Goal: Check status: Check status

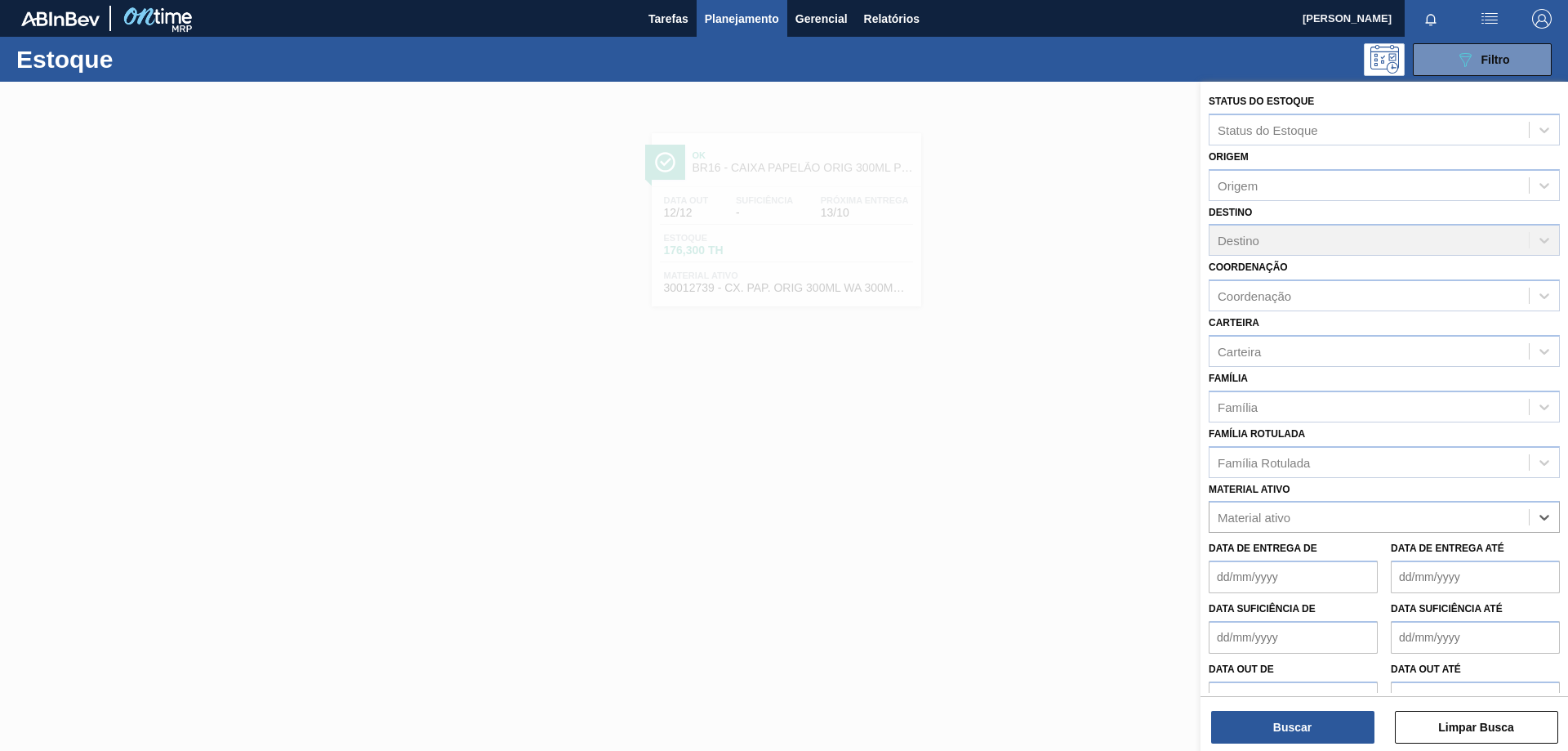
click at [752, 20] on span "Planejamento" at bounding box center [742, 19] width 74 height 20
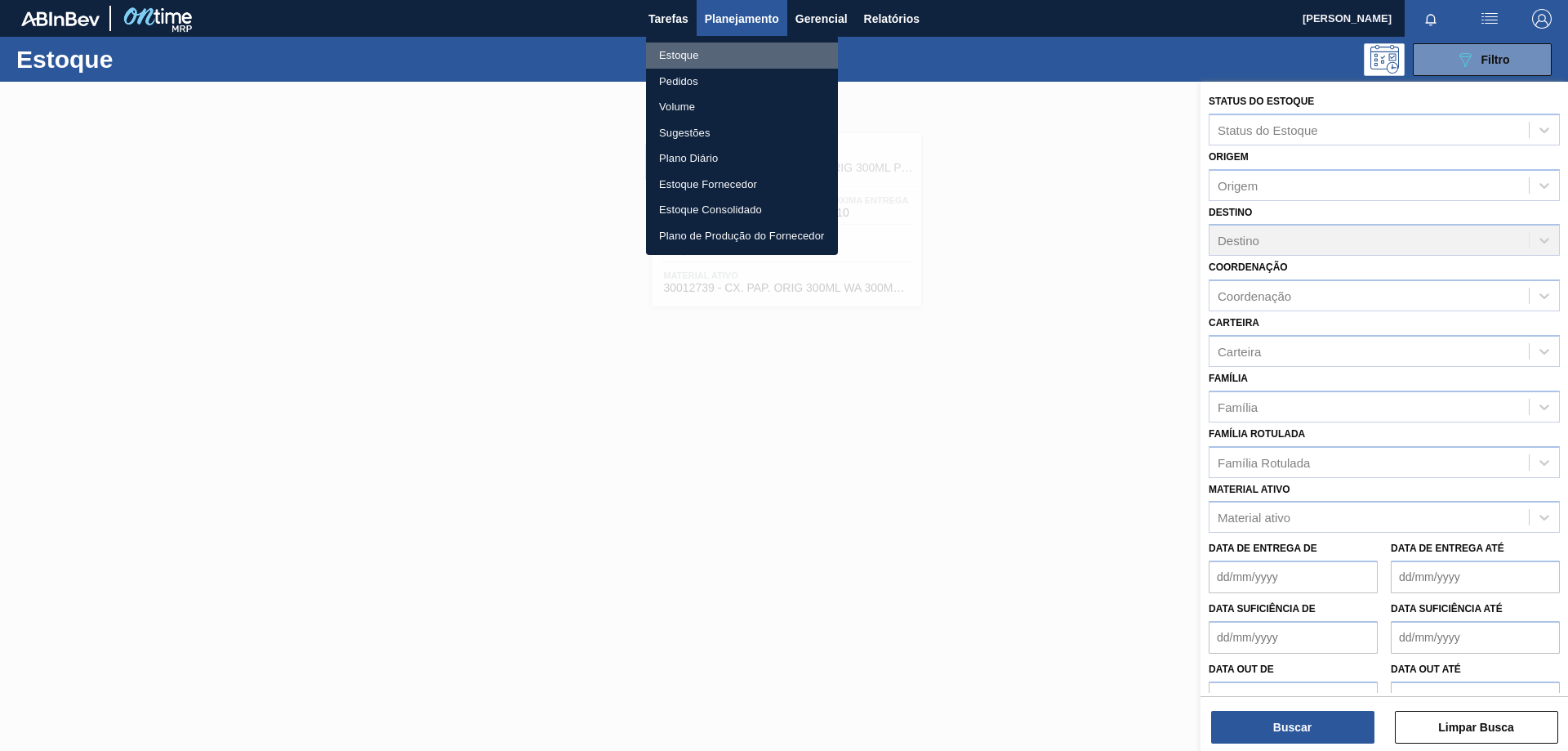
click at [684, 54] on li "Estoque" at bounding box center [742, 56] width 192 height 26
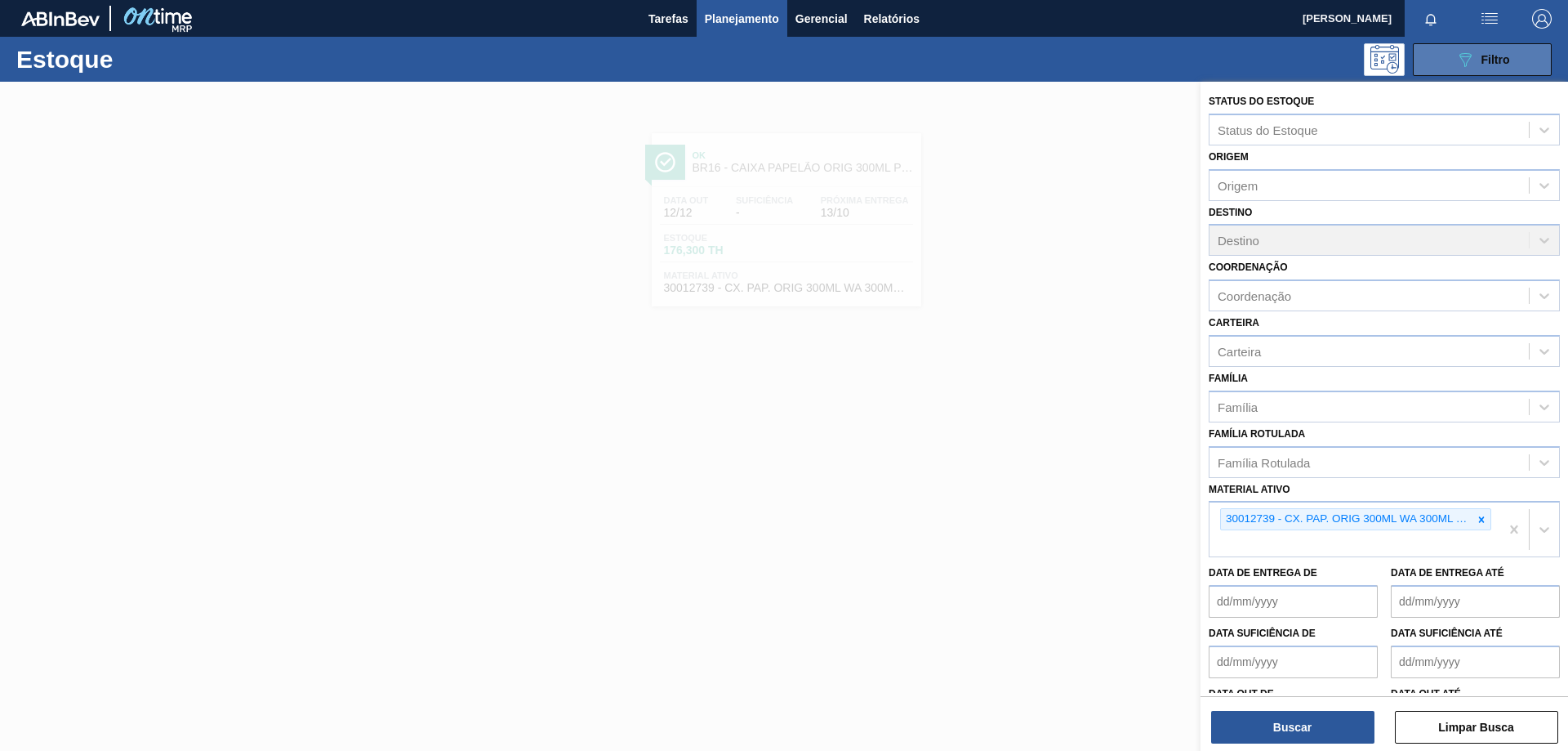
click at [1497, 63] on span "Filtro" at bounding box center [1496, 60] width 29 height 13
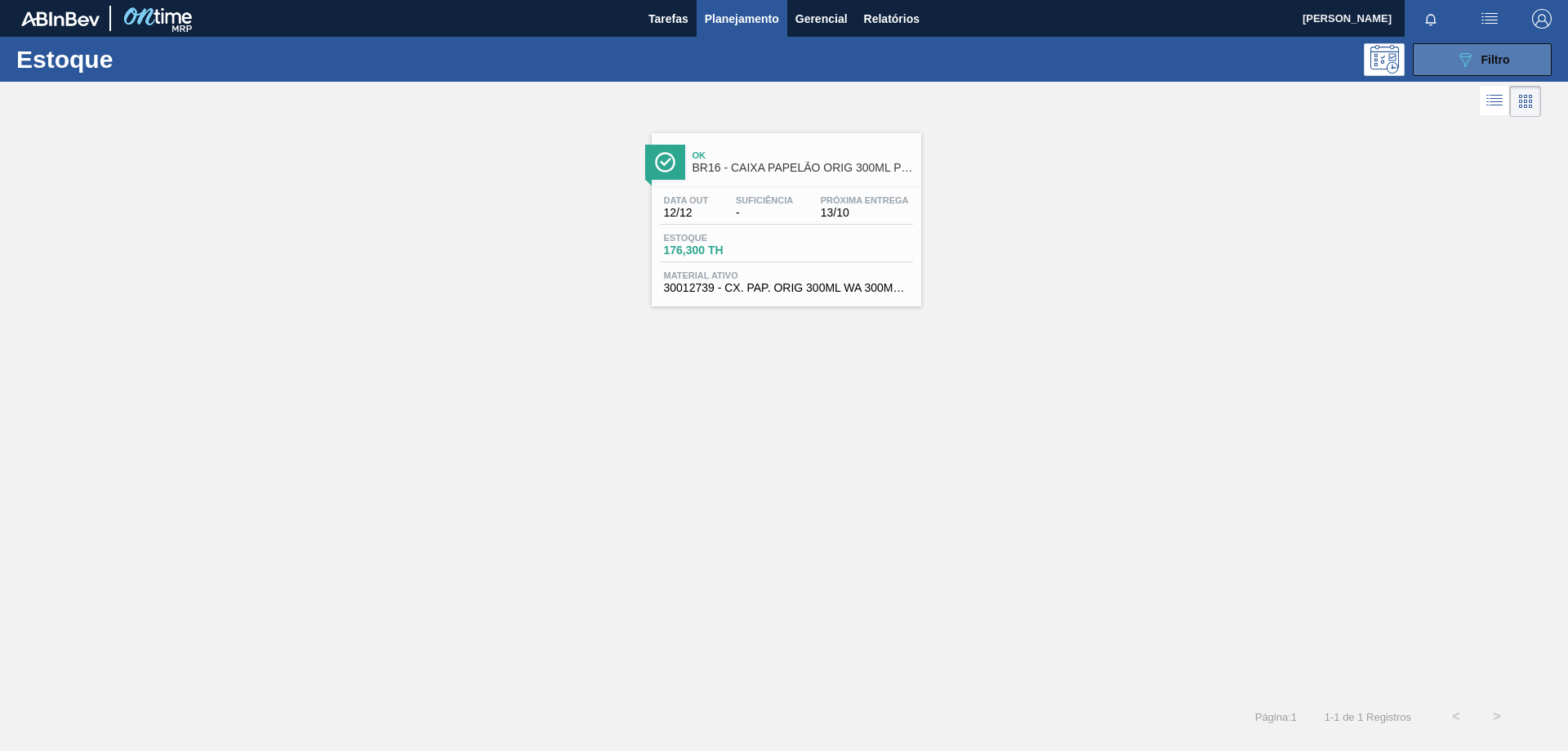
click at [1451, 54] on button "089F7B8B-B2A5-4AFE-B5C0-19BA573D28AC Filtro" at bounding box center [1482, 60] width 139 height 33
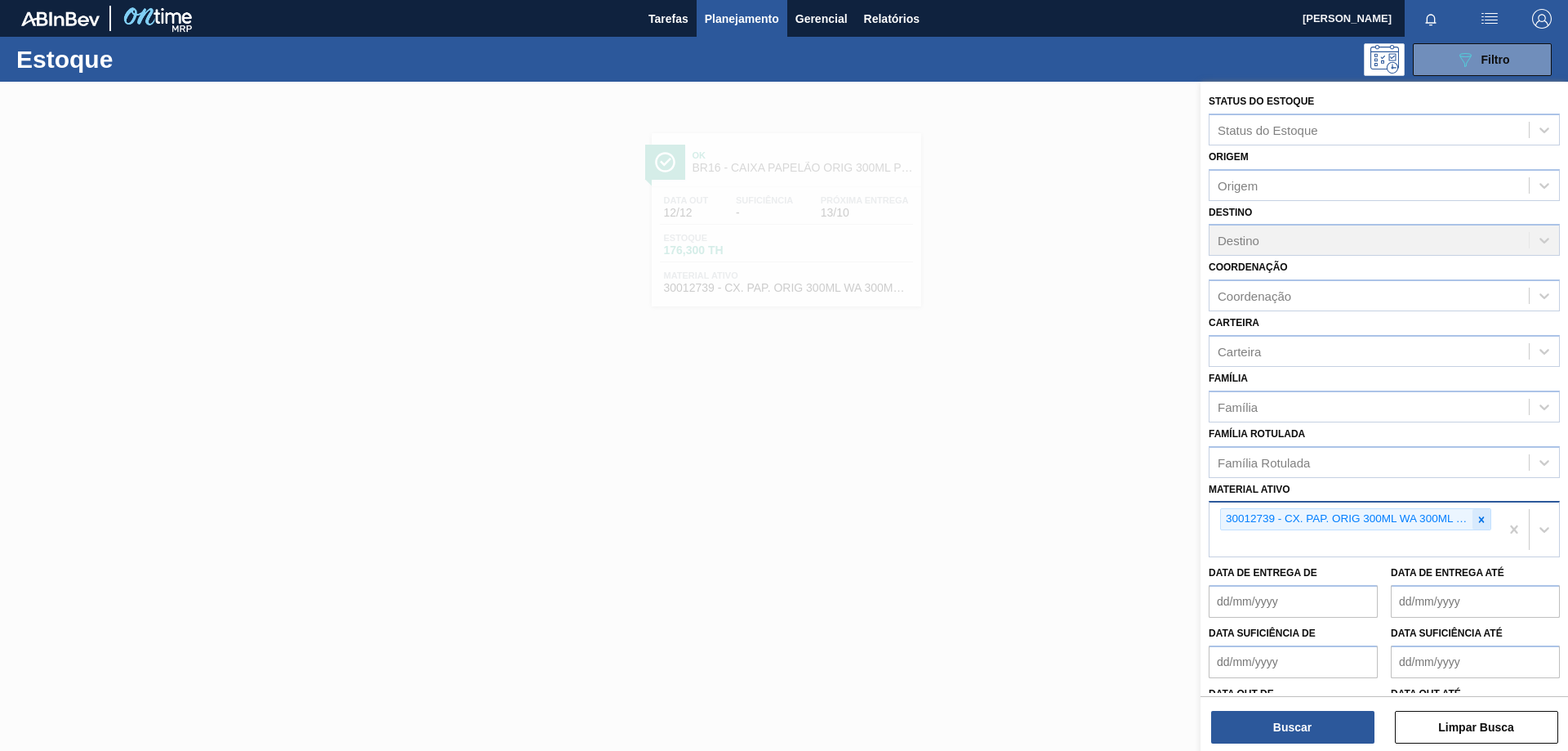
click at [1482, 521] on icon at bounding box center [1482, 520] width 12 height 12
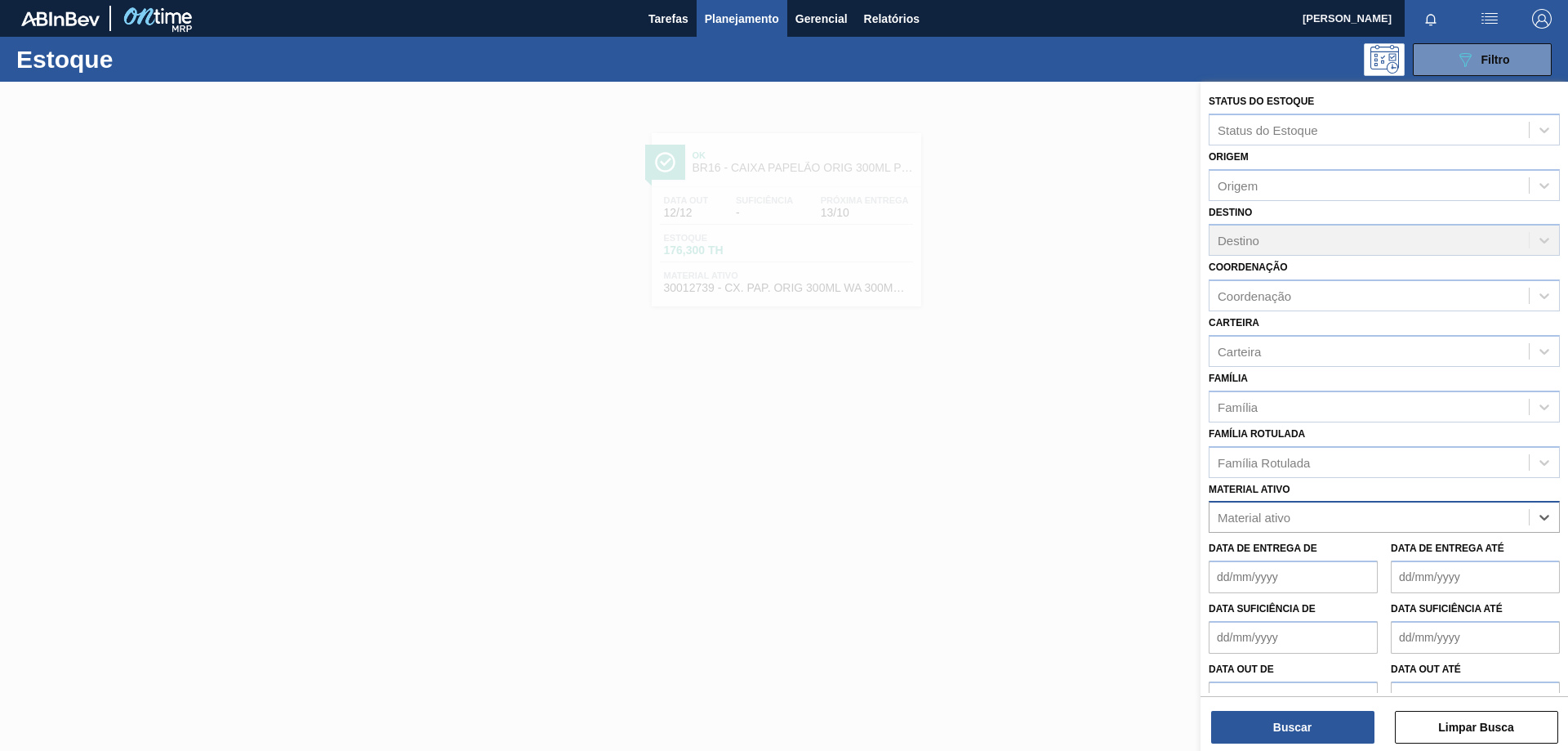
paste ativo "30007684"
type ativo "30007684"
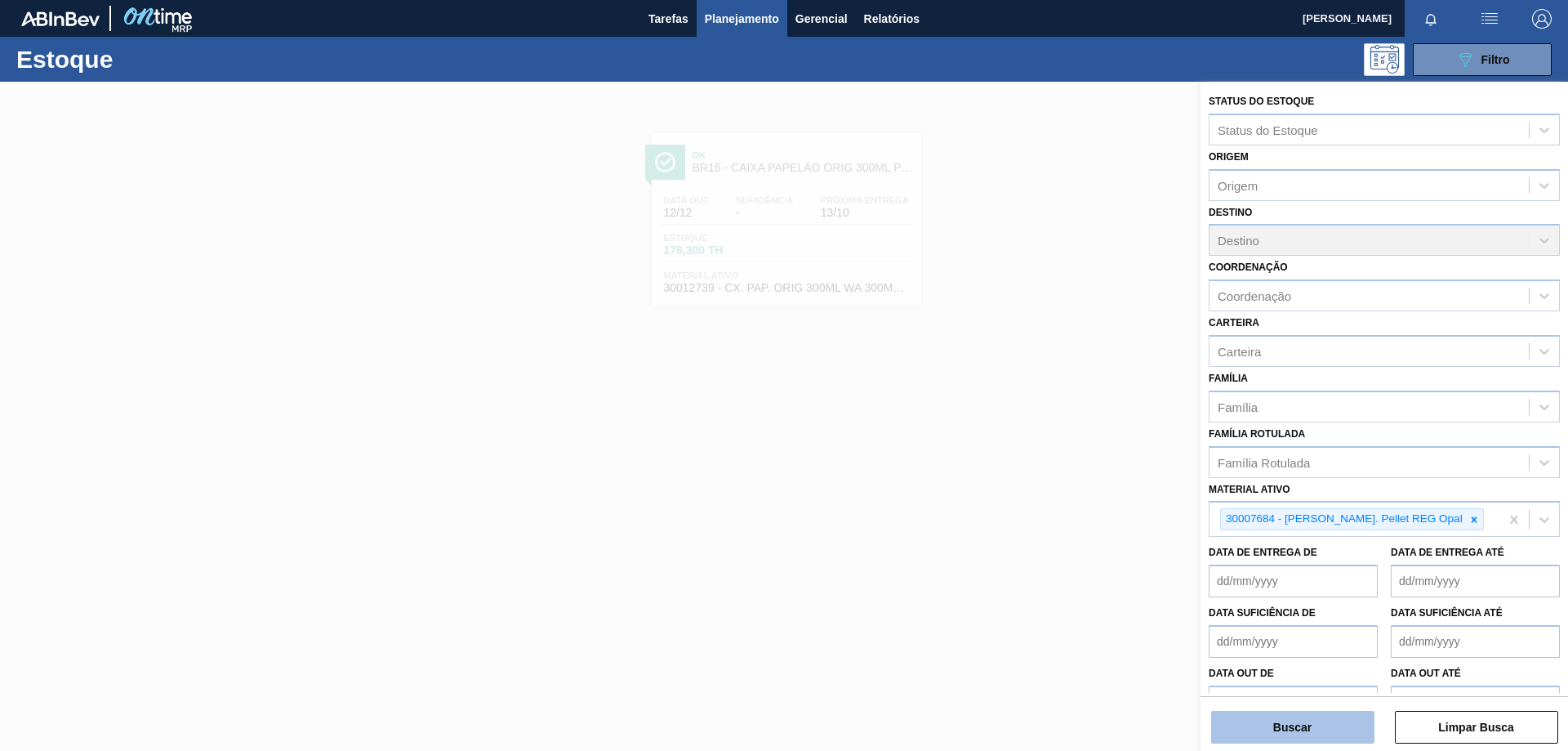
click at [1345, 733] on button "Buscar" at bounding box center [1293, 727] width 164 height 33
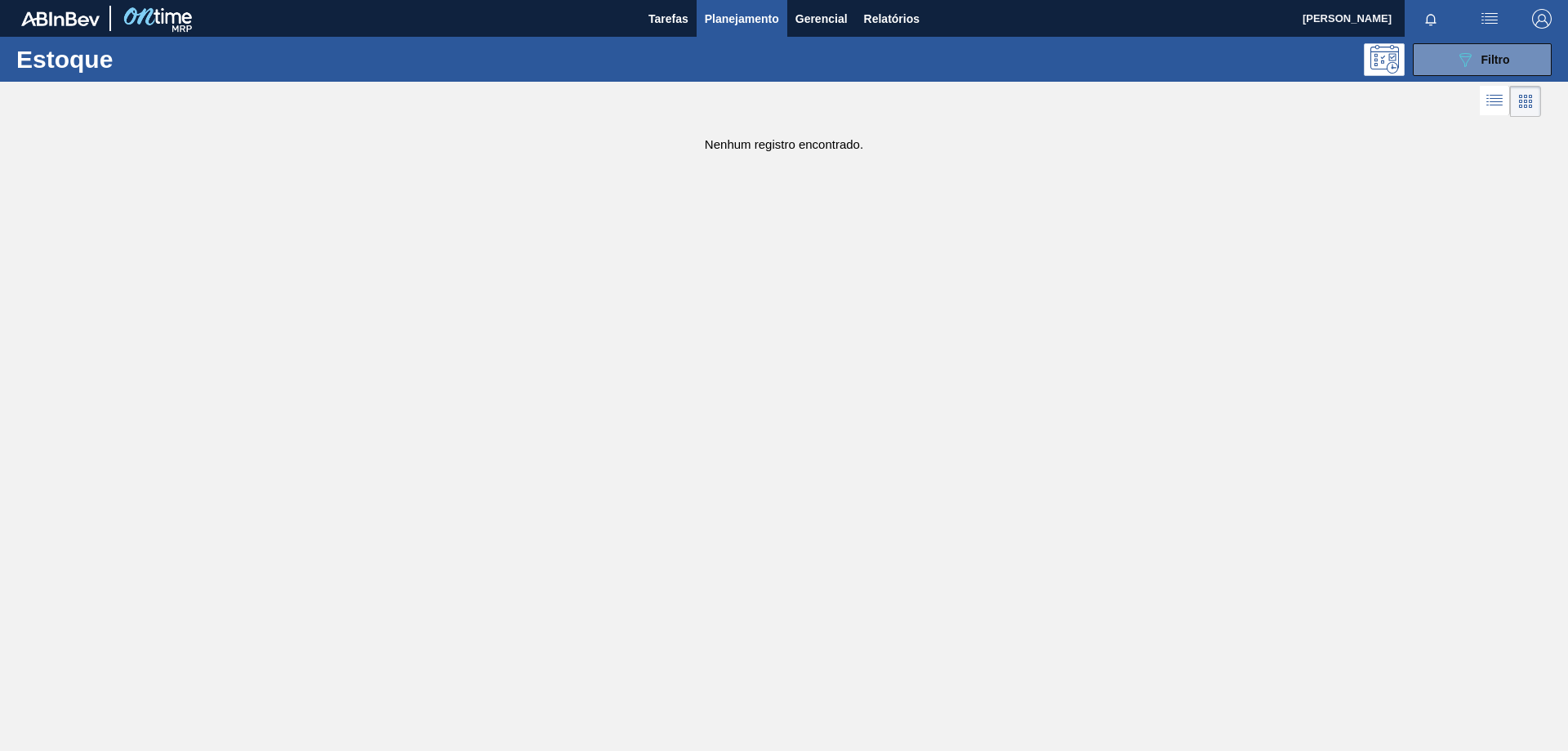
click at [733, 17] on span "Planejamento" at bounding box center [742, 19] width 74 height 20
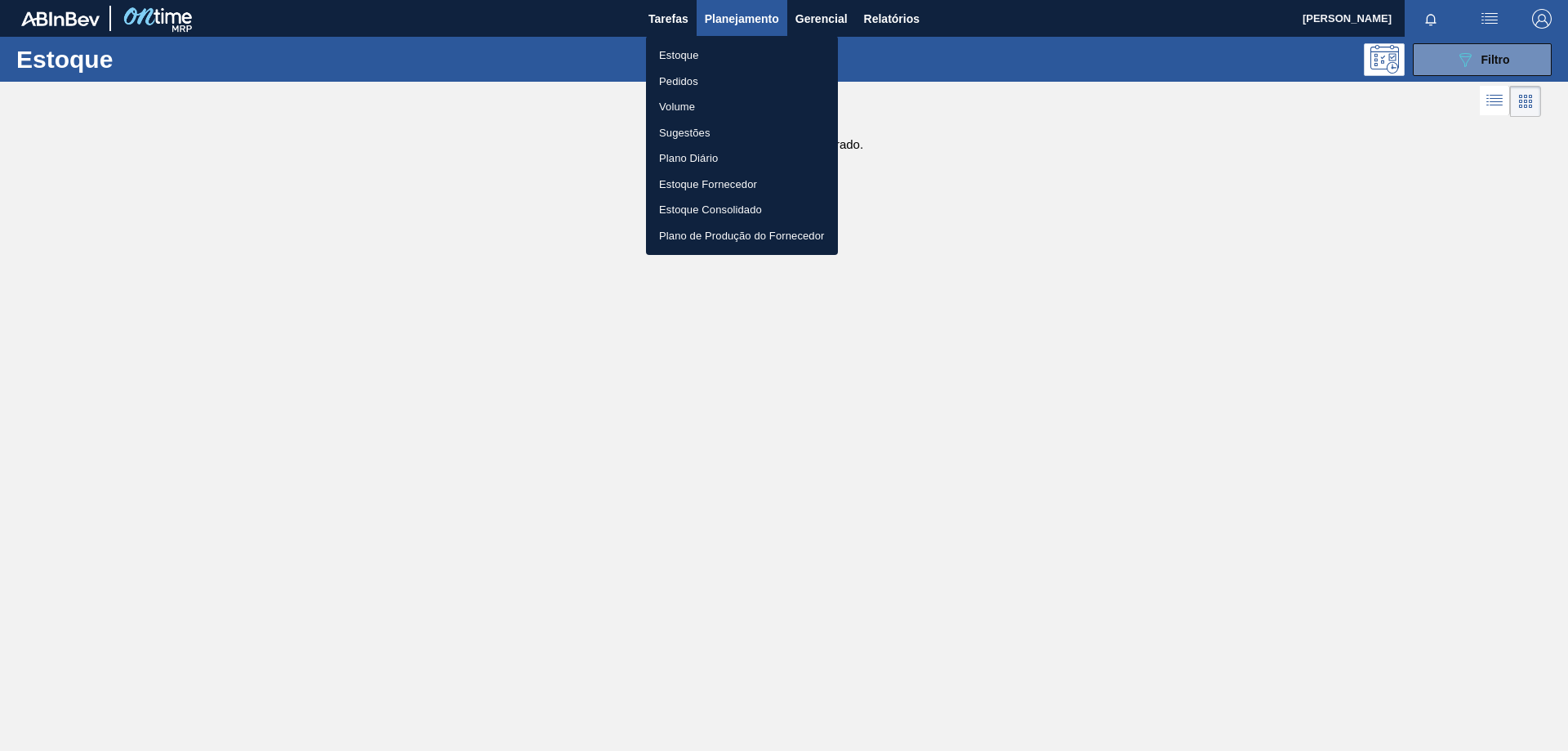
click at [690, 57] on li "Estoque" at bounding box center [742, 56] width 192 height 26
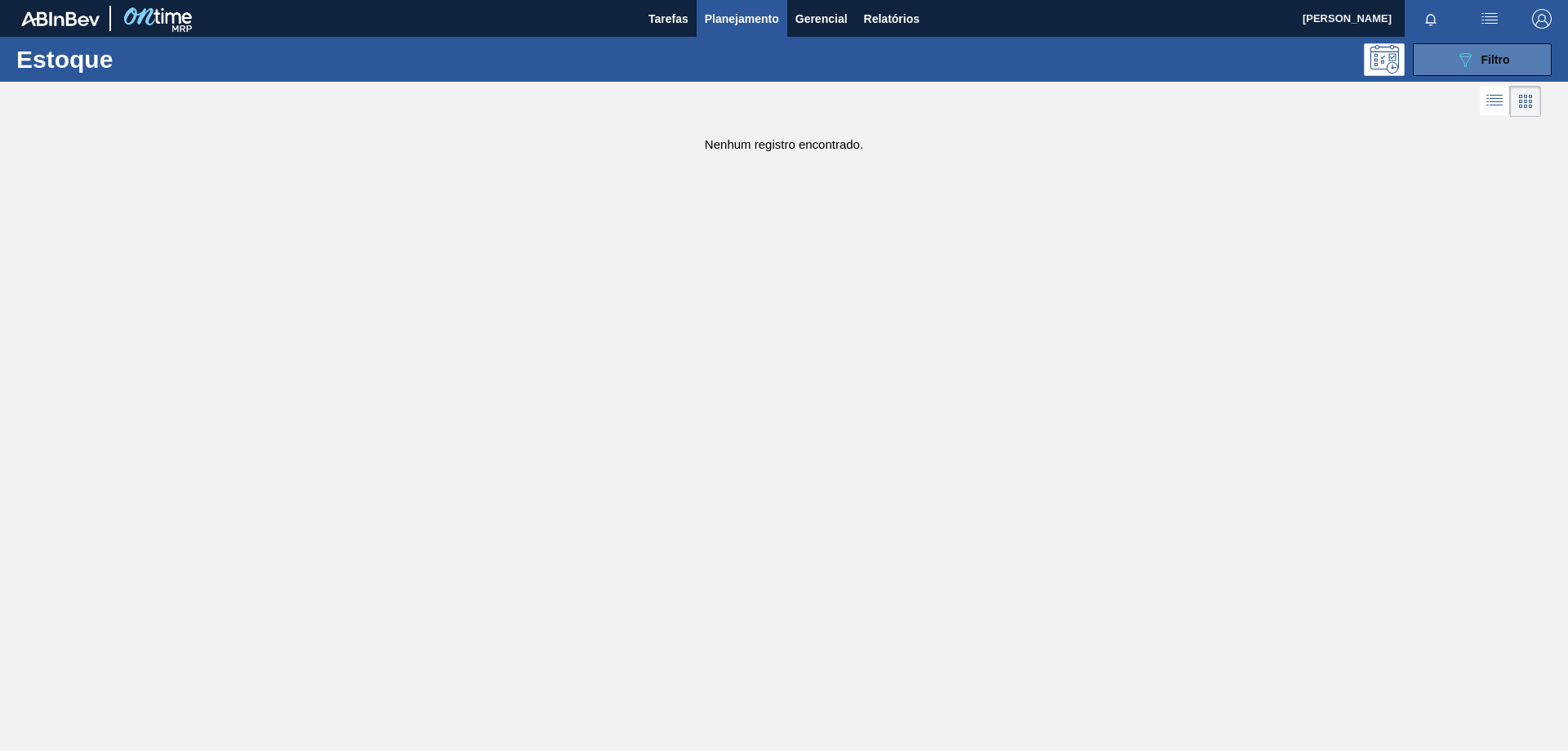
click at [1457, 58] on icon "089F7B8B-B2A5-4AFE-B5C0-19BA573D28AC" at bounding box center [1465, 60] width 20 height 20
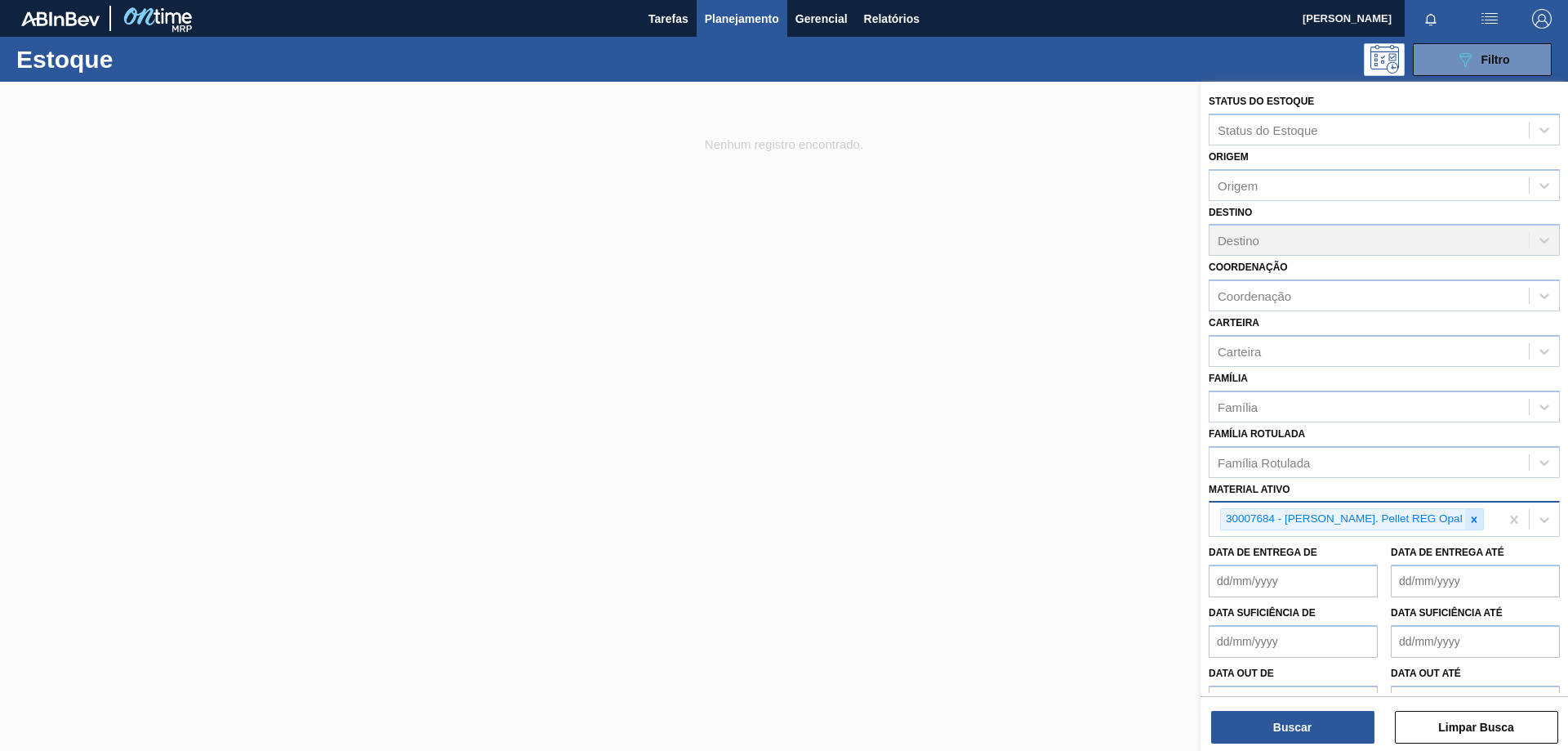
click at [1471, 520] on icon at bounding box center [1473, 519] width 6 height 6
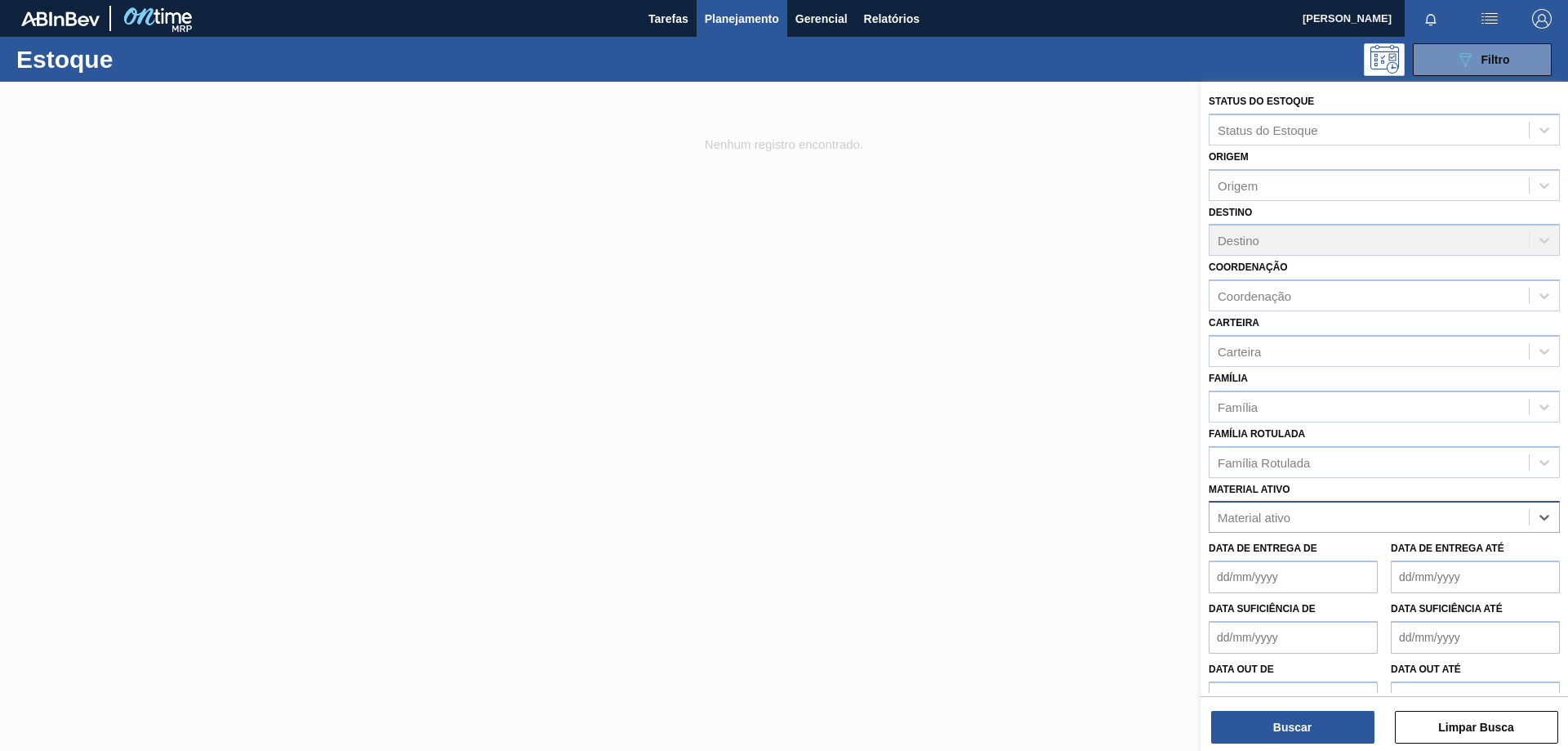
paste ativo "30034418"
type ativo "30034418"
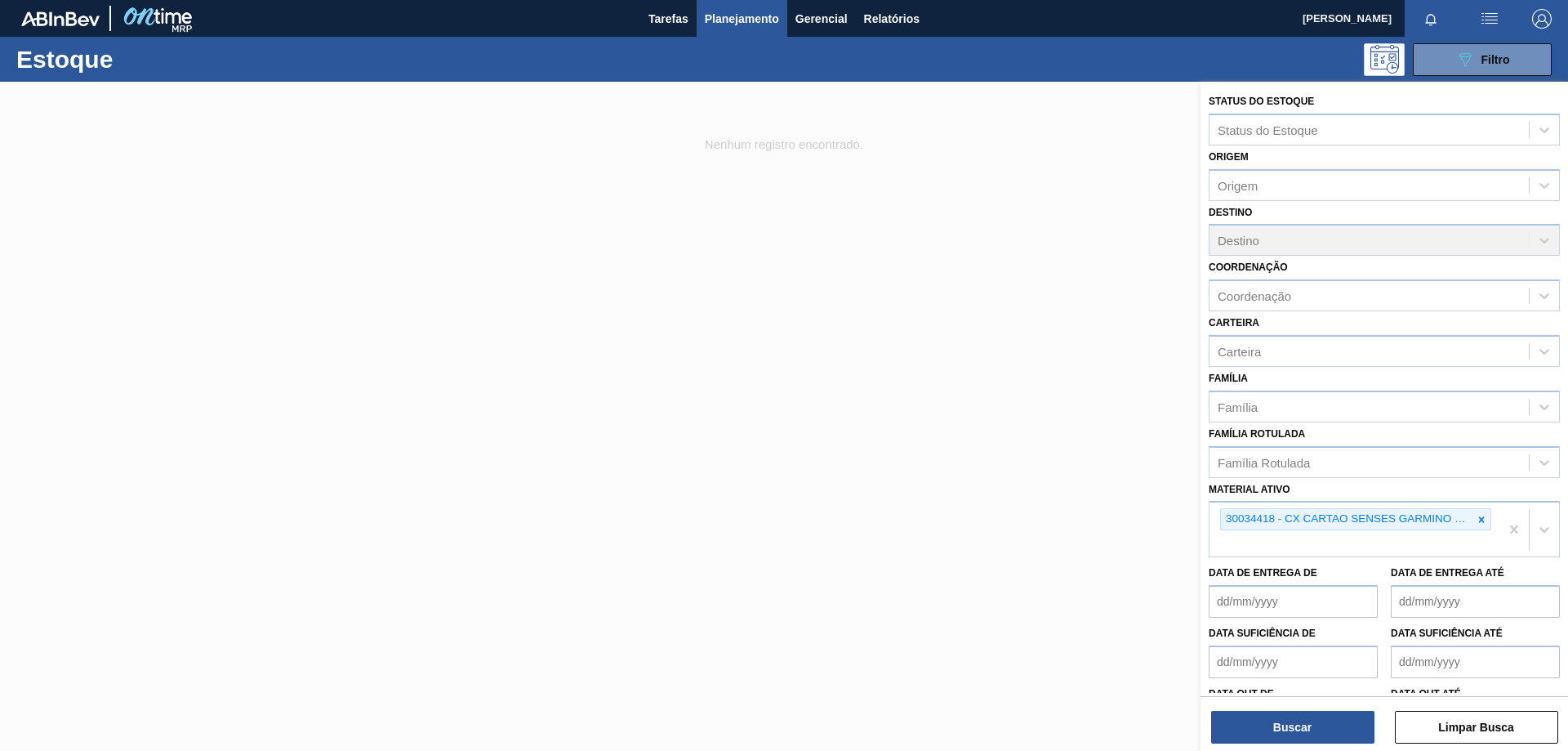
click at [1320, 747] on div "Status do Estoque Status do Estoque Origem Origem Destino Destino Coordenação C…" at bounding box center [1384, 417] width 368 height 672
click at [1320, 727] on button "Buscar" at bounding box center [1293, 727] width 164 height 33
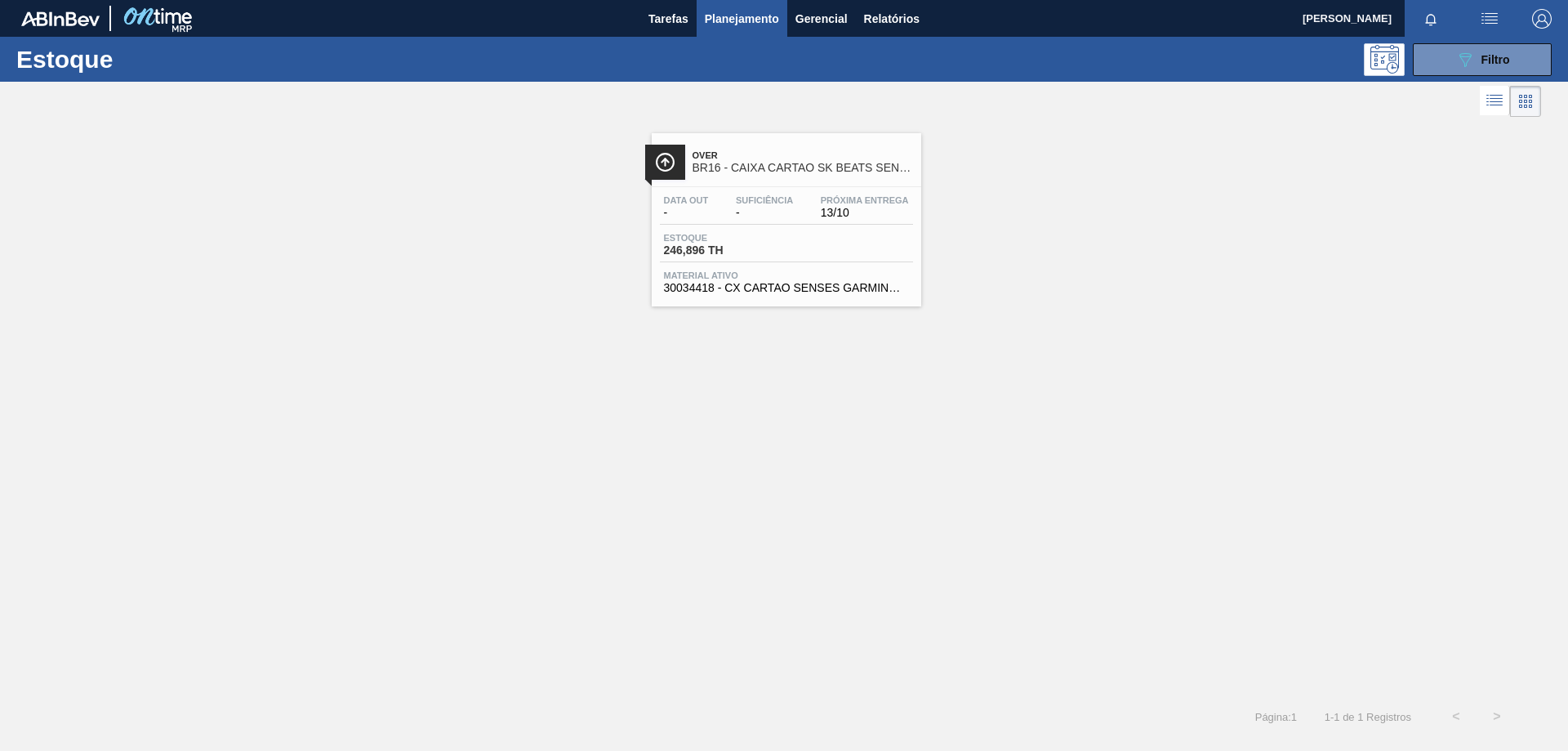
click at [871, 243] on div "Estoque 246,896 TH" at bounding box center [786, 248] width 253 height 30
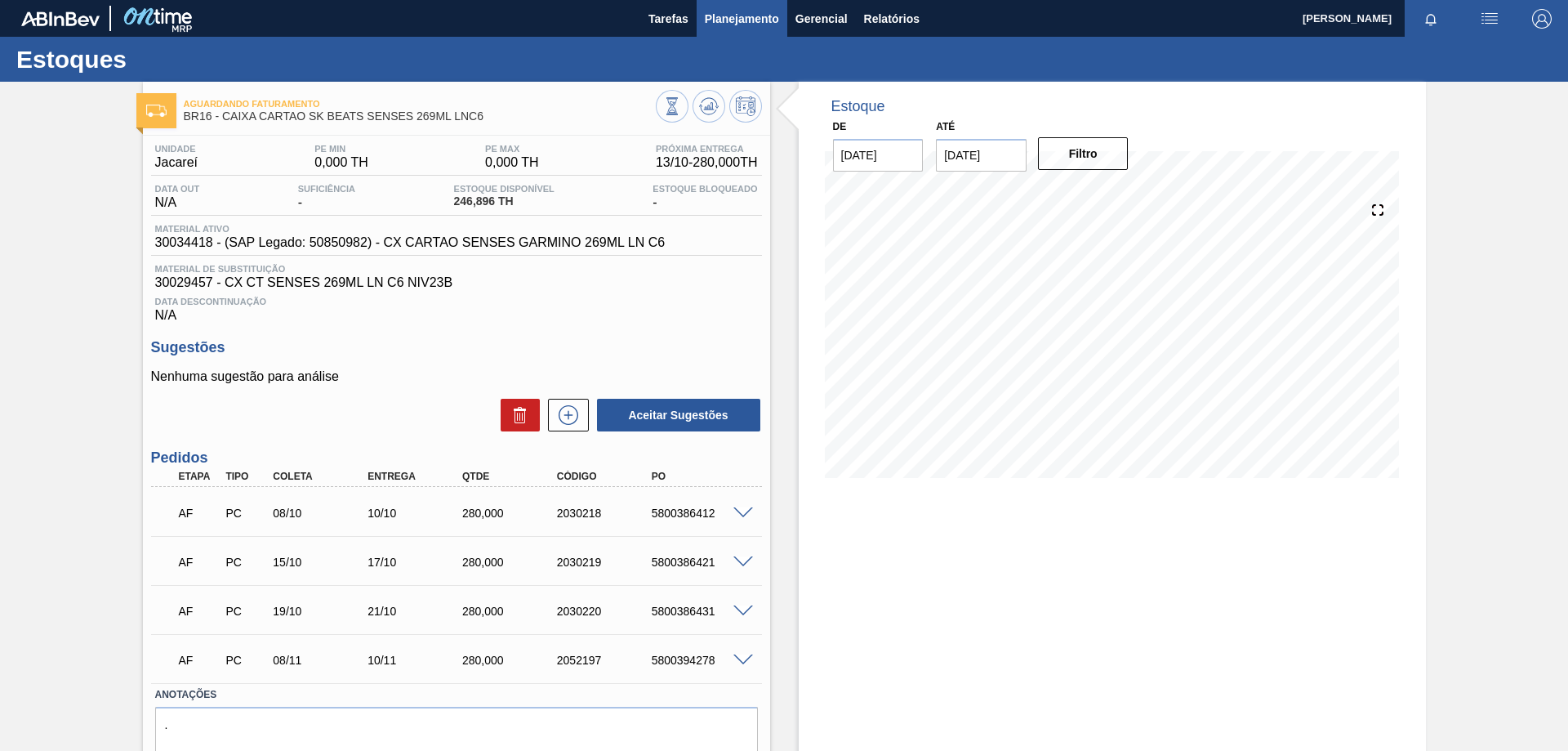
click at [719, 22] on span "Planejamento" at bounding box center [742, 19] width 74 height 20
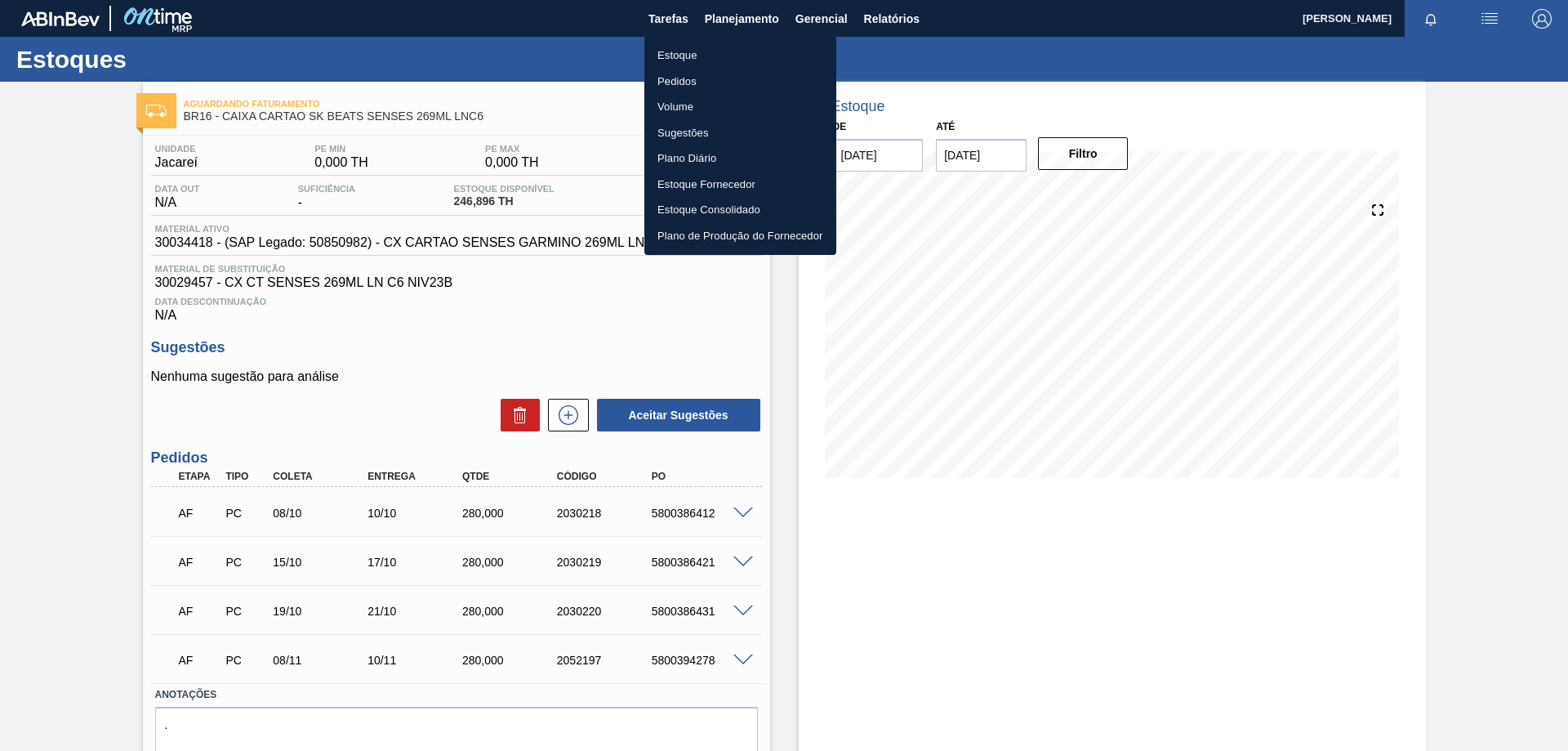
click at [675, 53] on li "Estoque" at bounding box center [740, 56] width 192 height 26
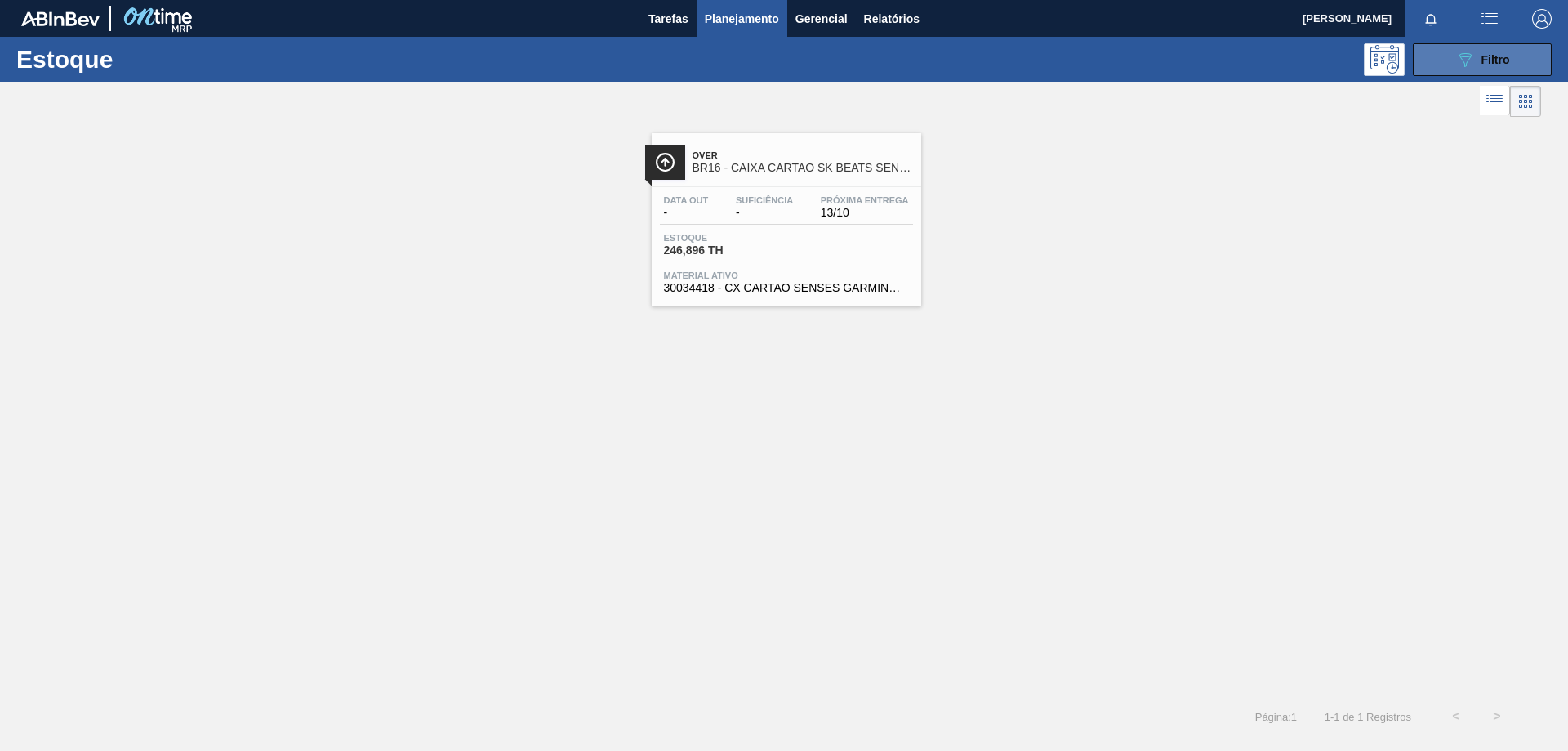
click at [1482, 65] on span "Filtro" at bounding box center [1496, 60] width 29 height 13
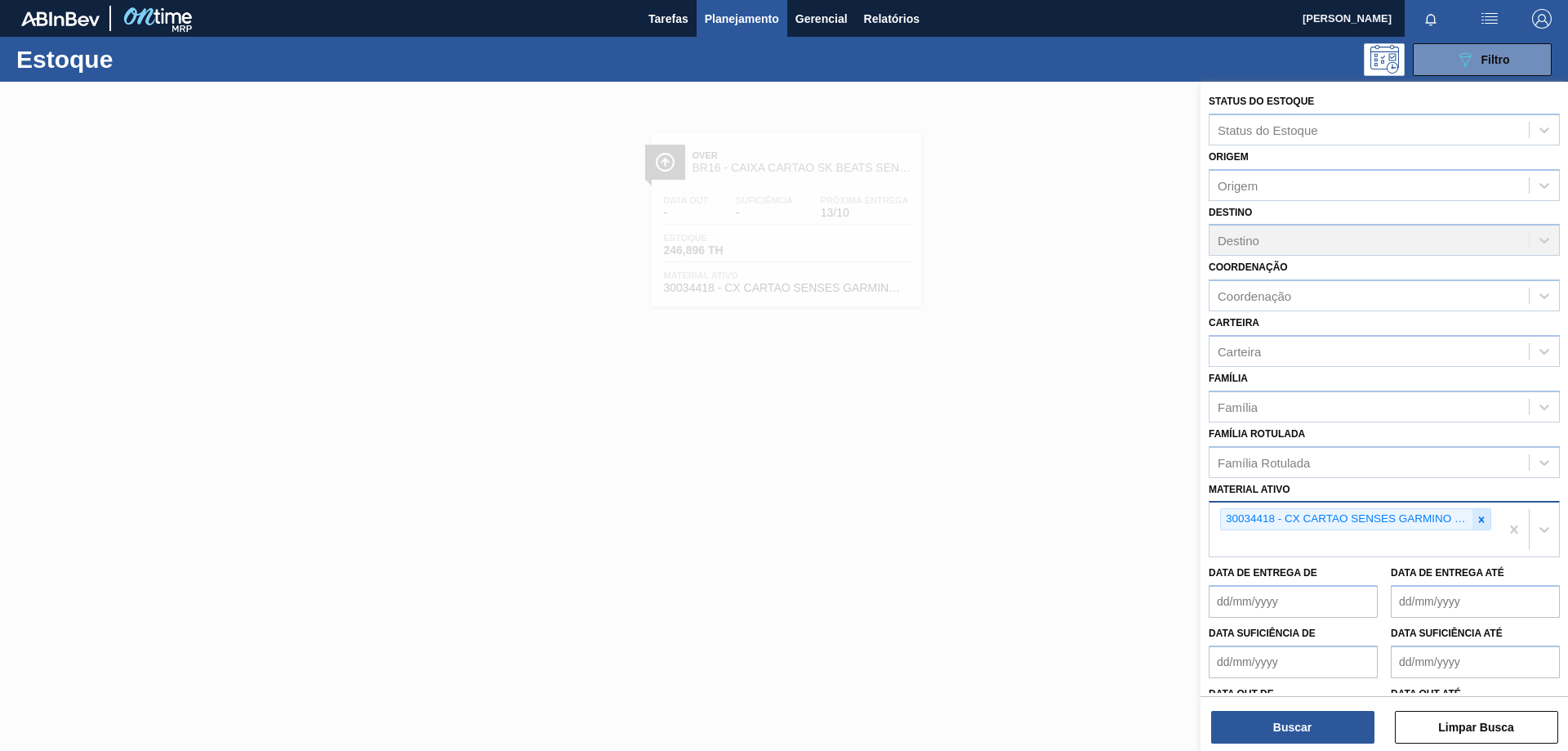
click at [1477, 524] on icon at bounding box center [1482, 520] width 12 height 12
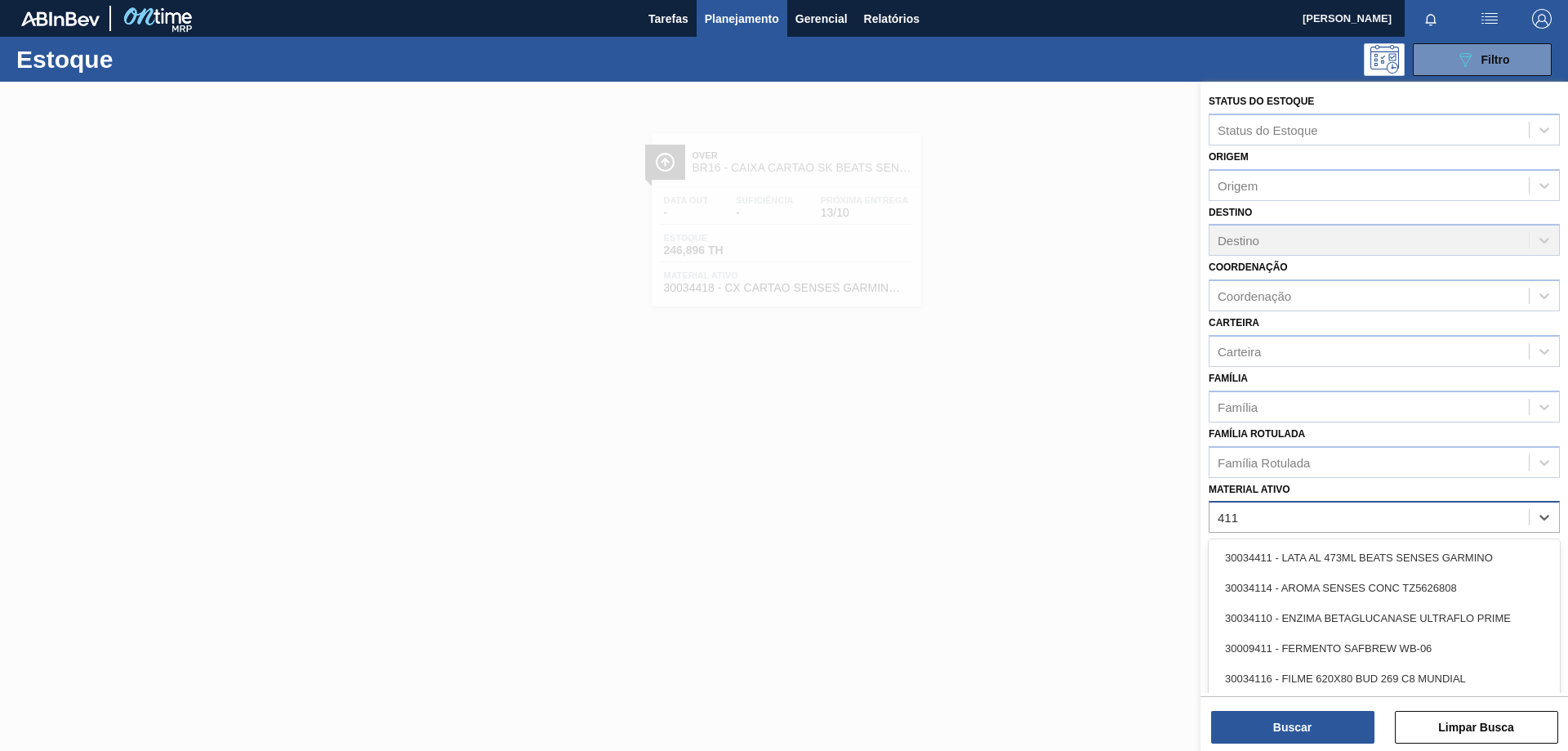
type ativo "41119"
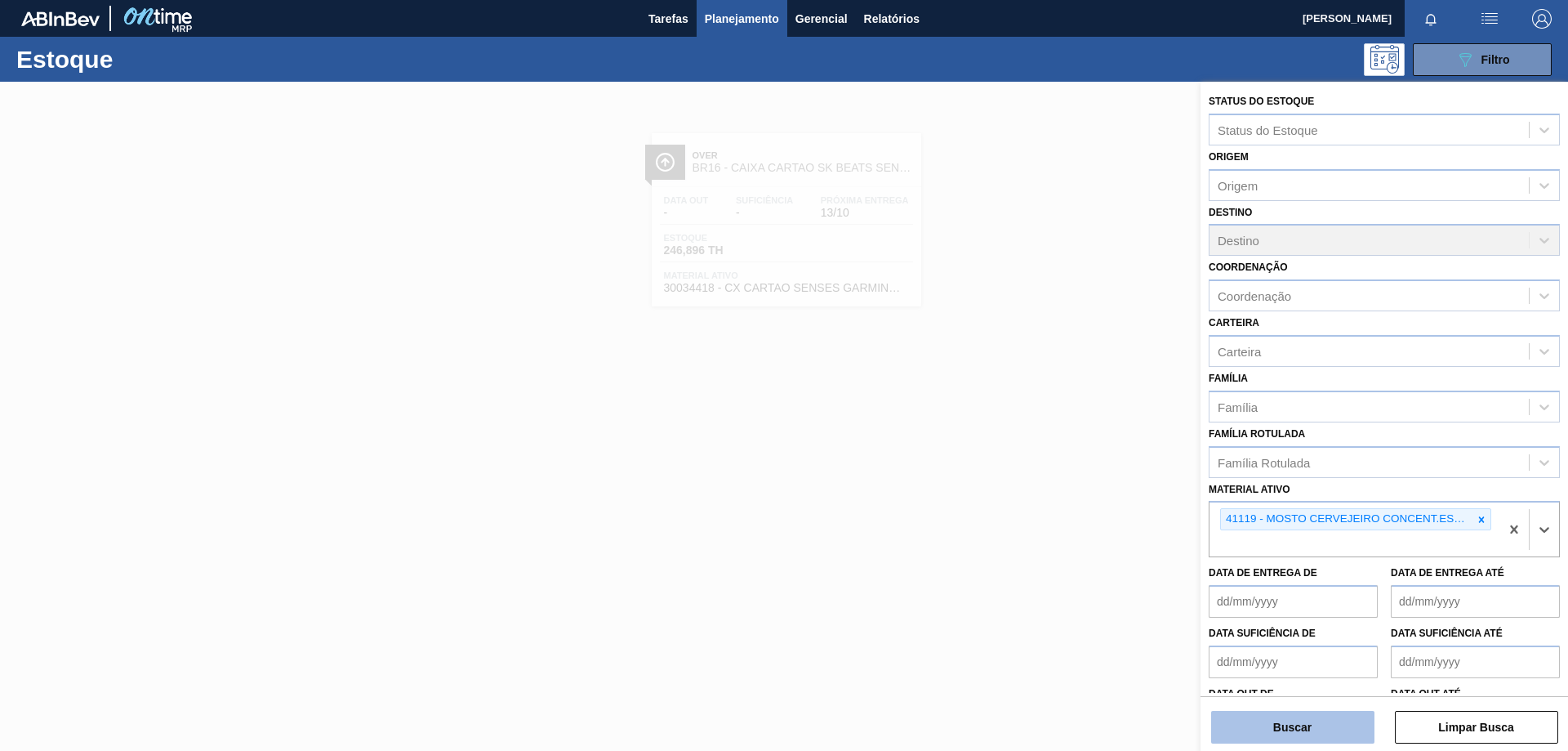
click at [1304, 727] on button "Buscar" at bounding box center [1293, 727] width 164 height 33
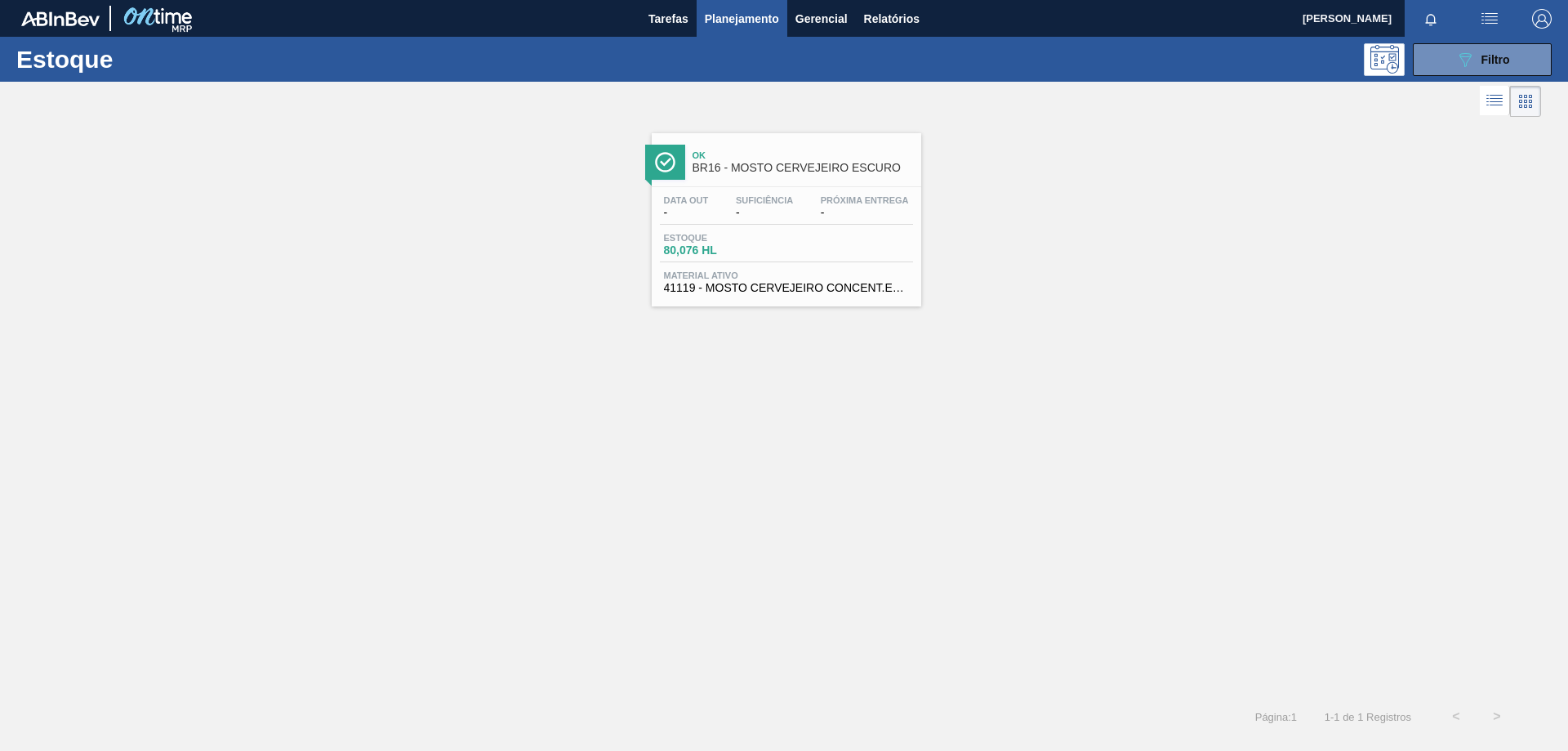
click at [889, 242] on div "Estoque 80,076 HL" at bounding box center [786, 248] width 253 height 30
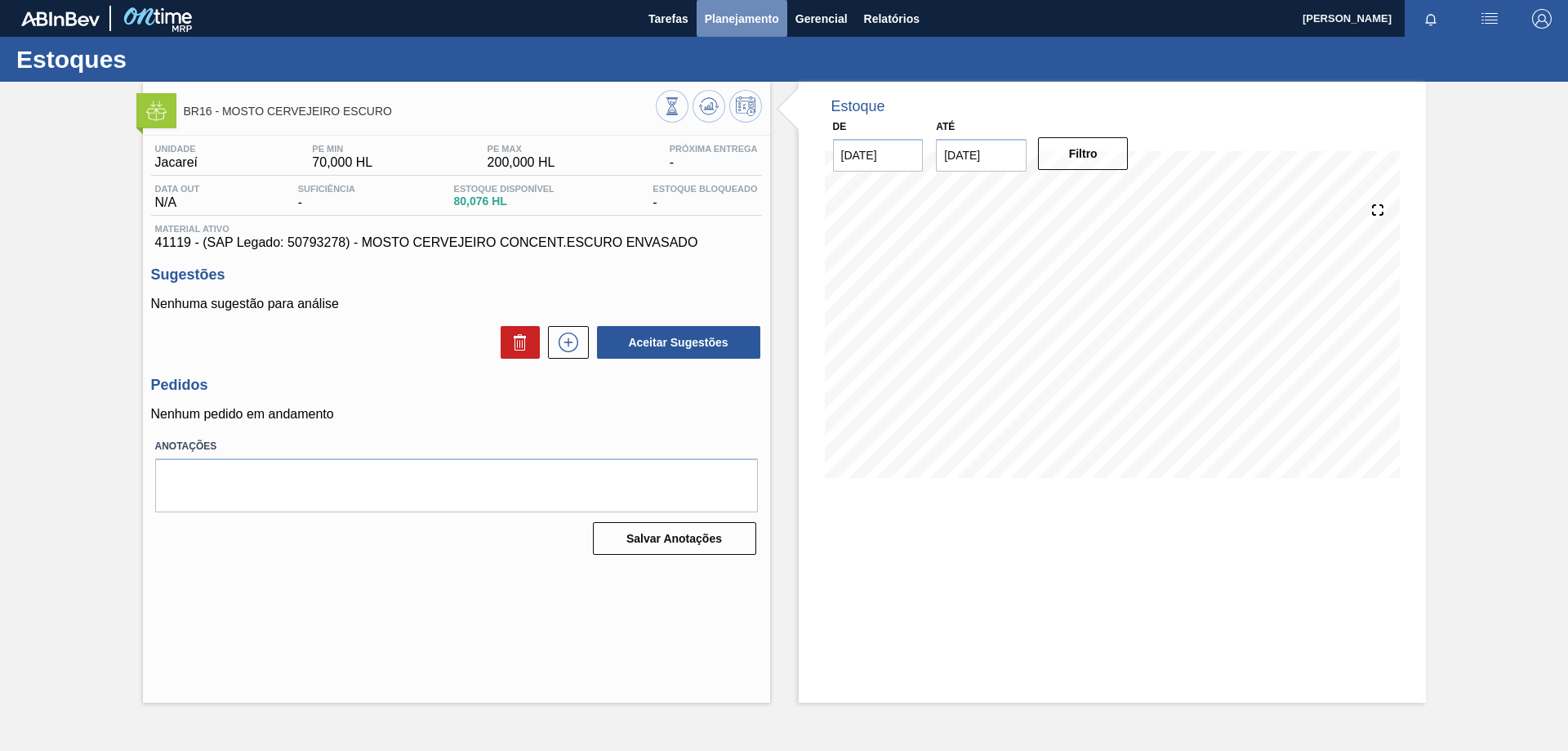
click at [768, 25] on span "Planejamento" at bounding box center [742, 19] width 74 height 20
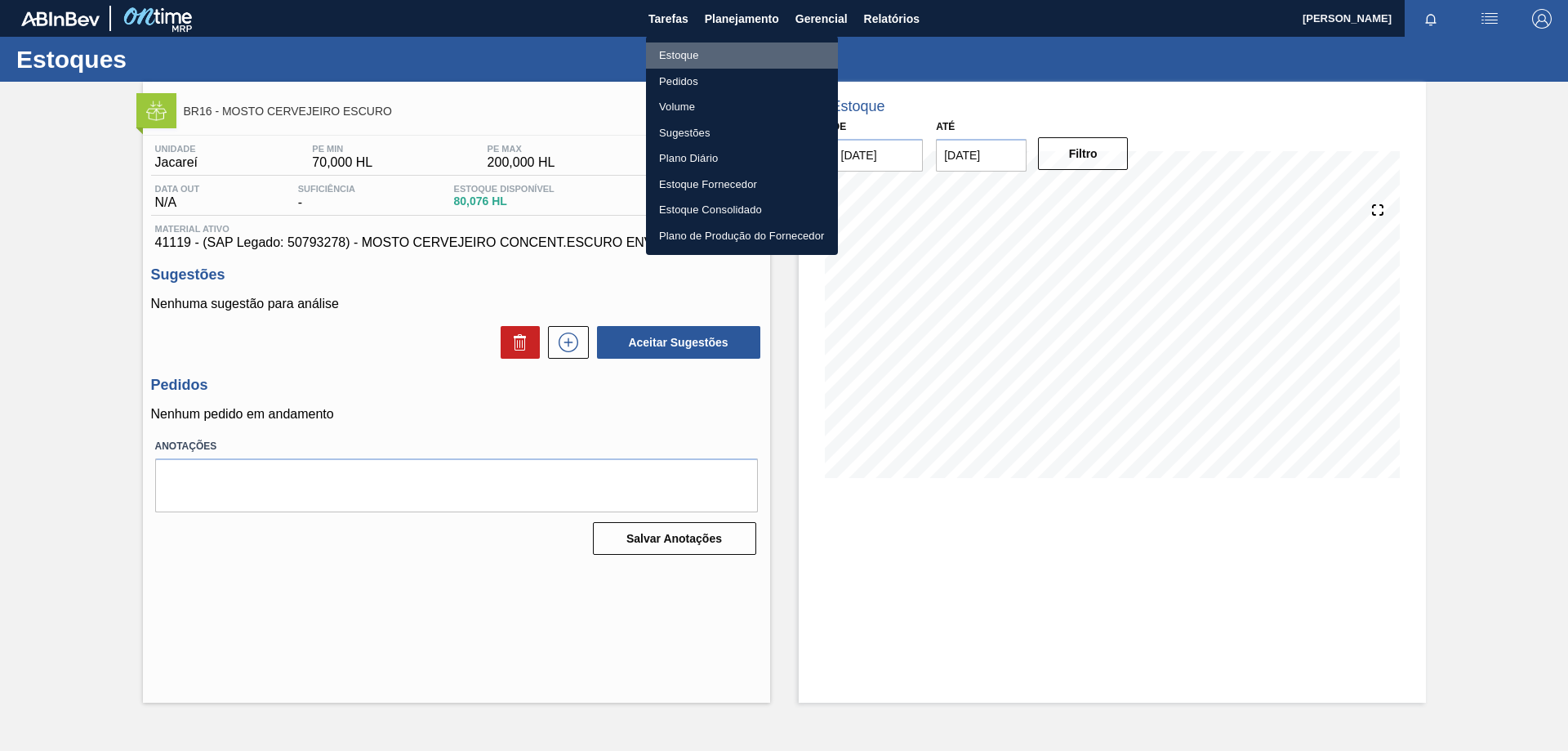
click at [681, 53] on li "Estoque" at bounding box center [742, 56] width 192 height 26
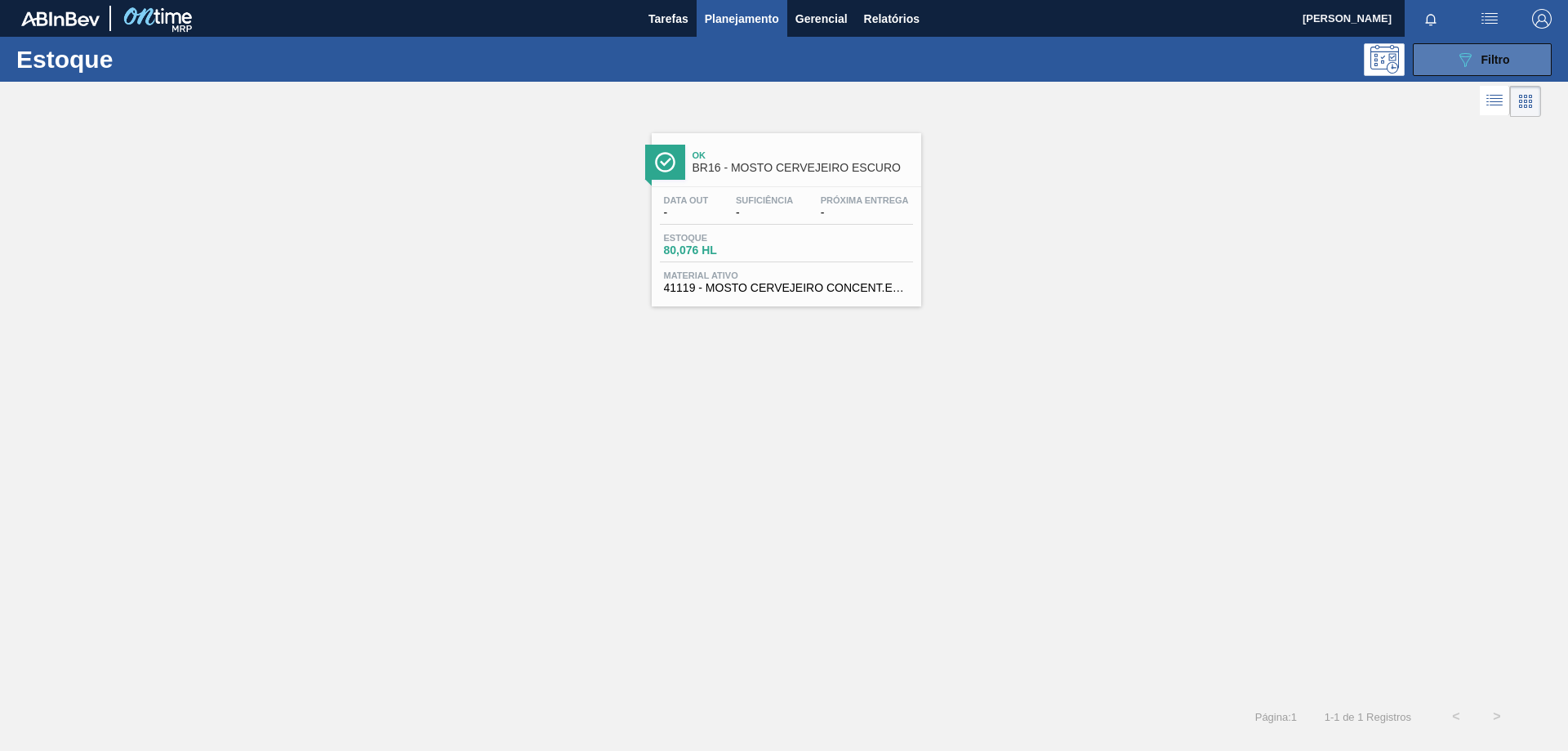
click at [1499, 66] on div "089F7B8B-B2A5-4AFE-B5C0-19BA573D28AC Filtro" at bounding box center [1482, 60] width 55 height 20
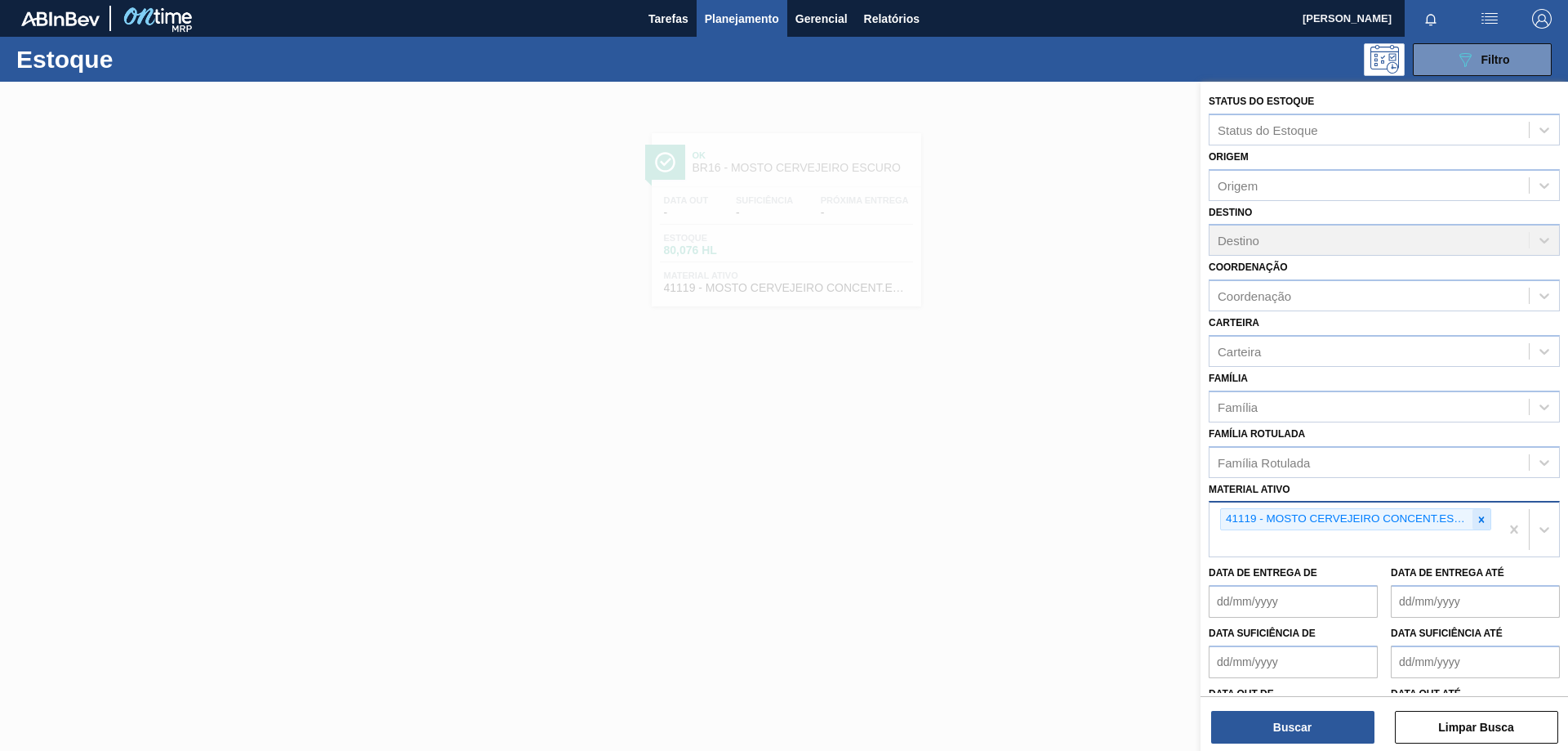
click at [1480, 518] on icon at bounding box center [1482, 519] width 6 height 6
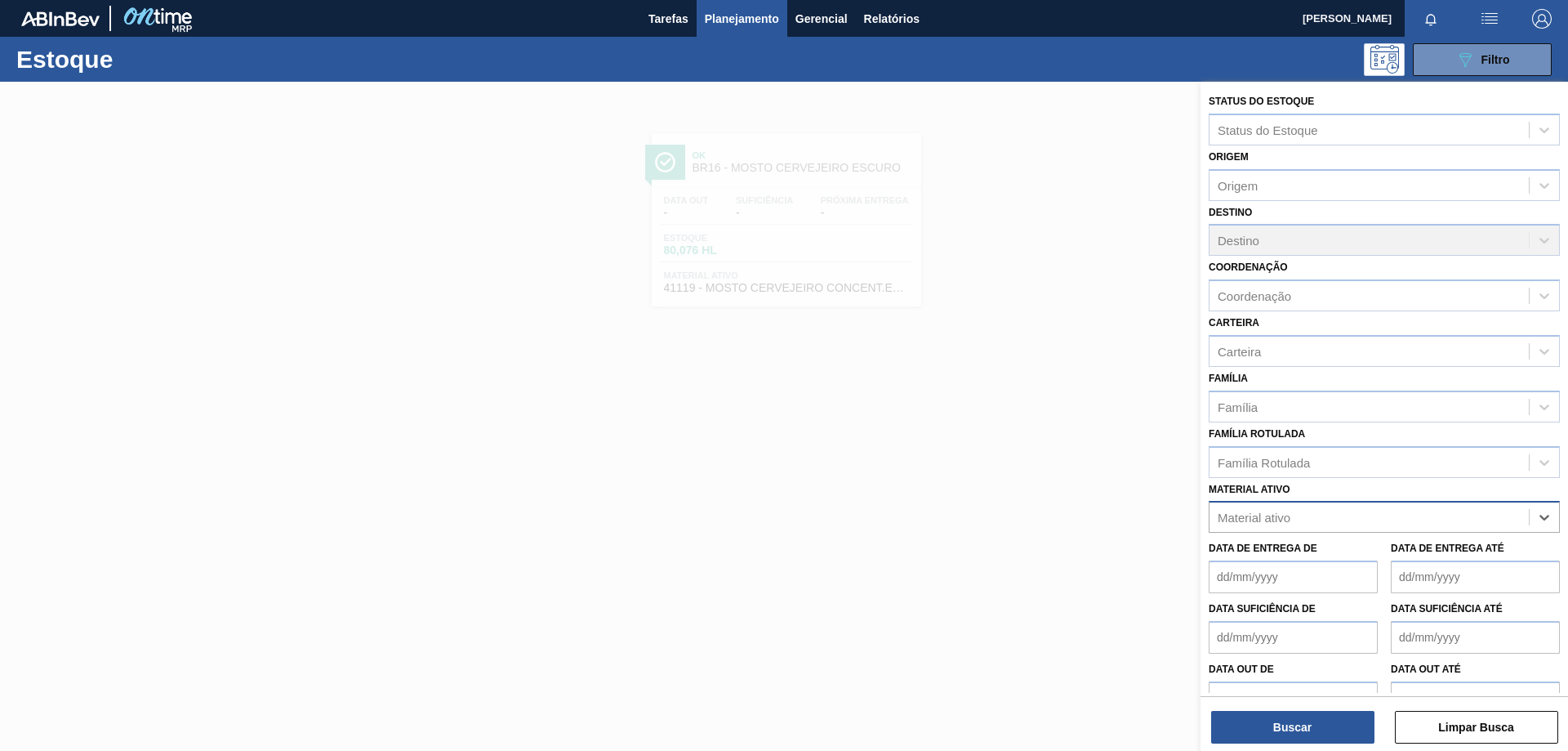
paste ativo "30033934"
type ativo "30033934"
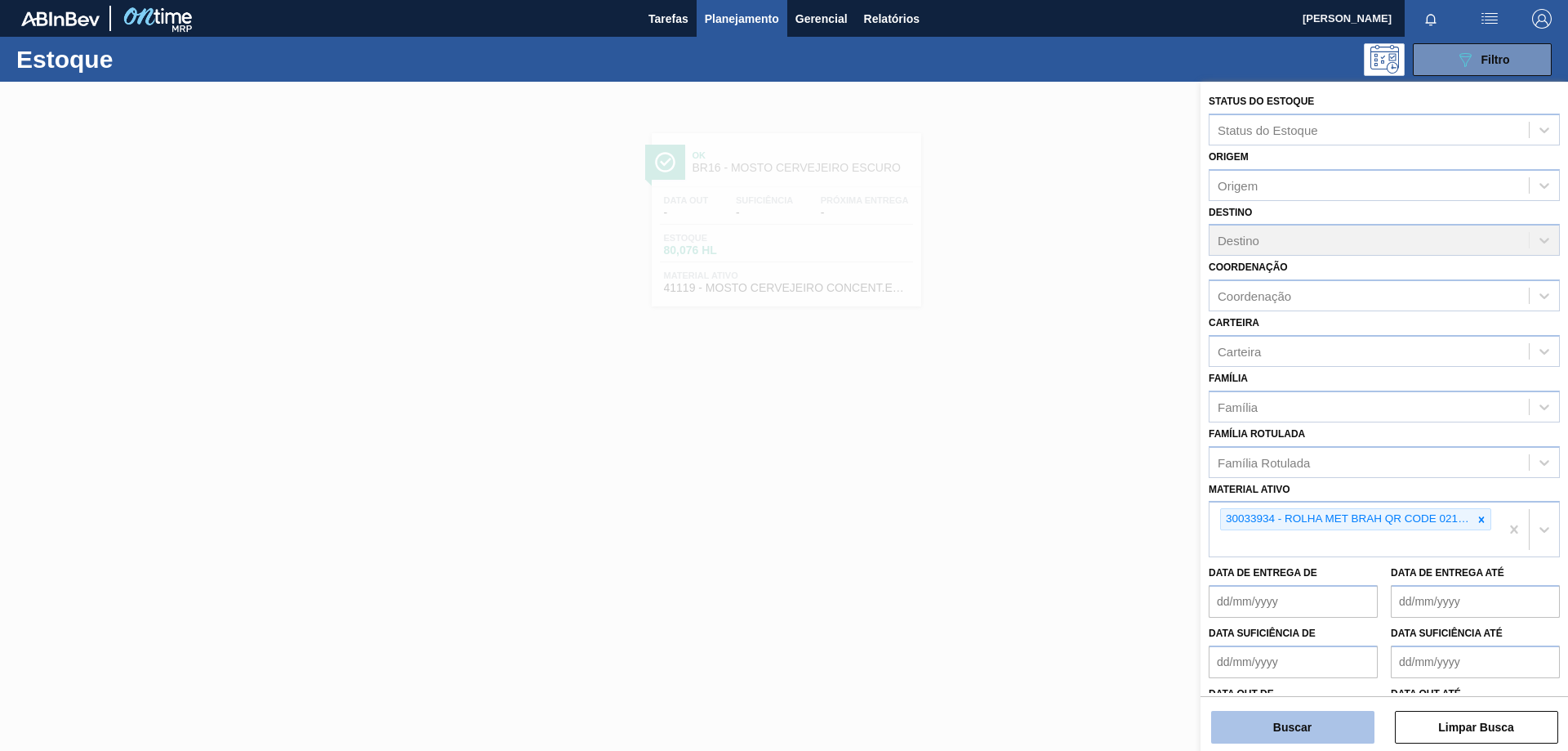
click at [1316, 720] on button "Buscar" at bounding box center [1293, 727] width 164 height 33
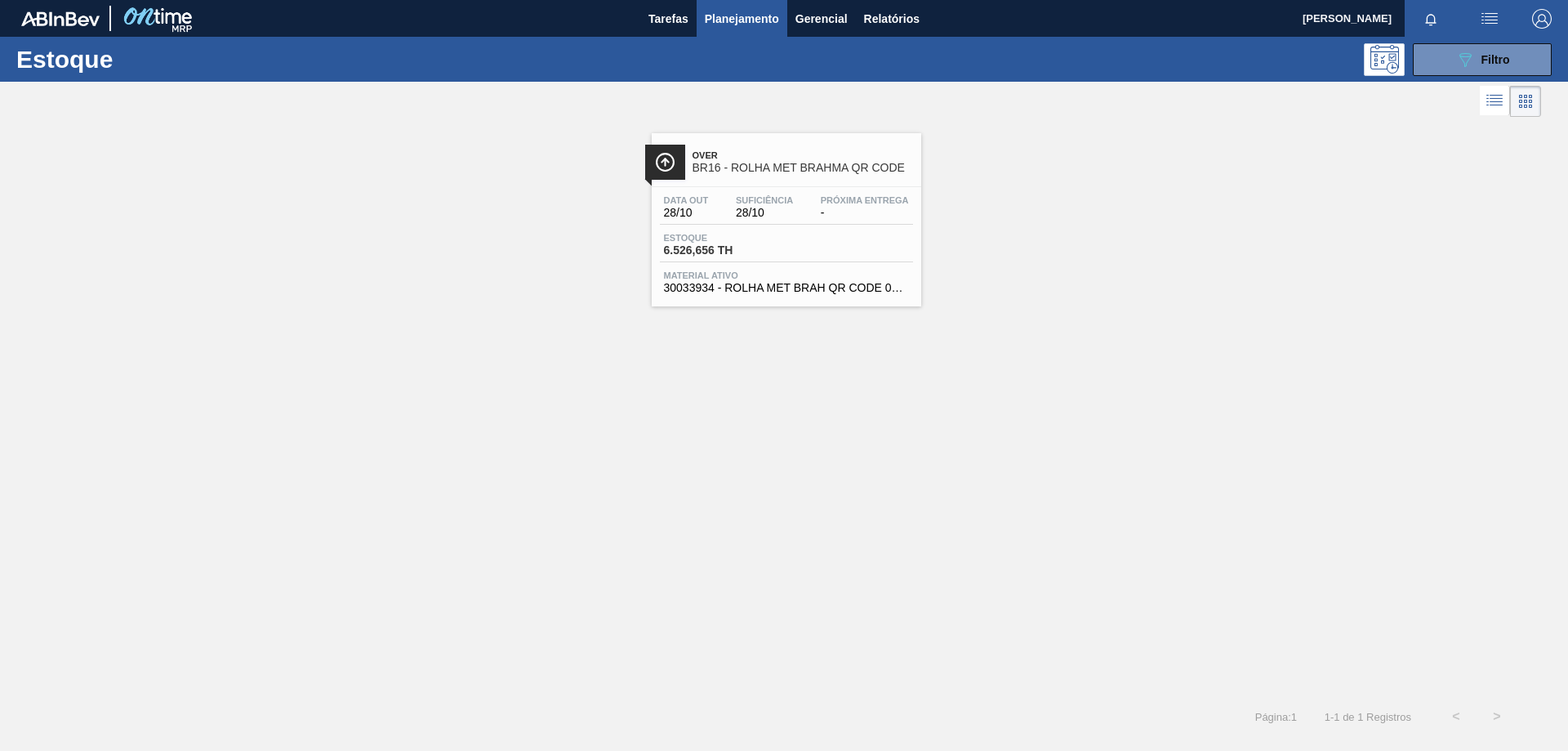
click at [739, 20] on span "Planejamento" at bounding box center [742, 19] width 74 height 20
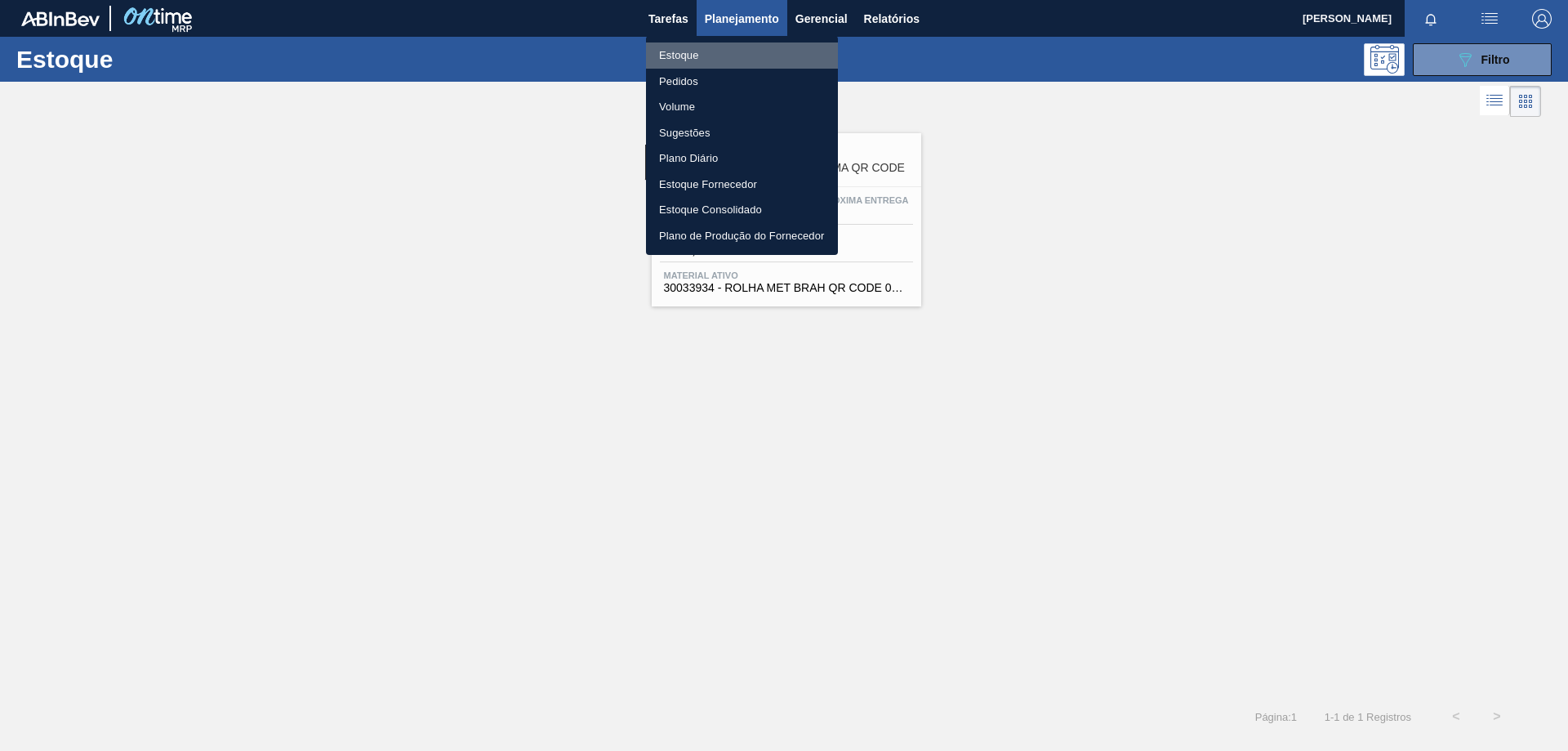
click at [683, 54] on li "Estoque" at bounding box center [742, 56] width 192 height 26
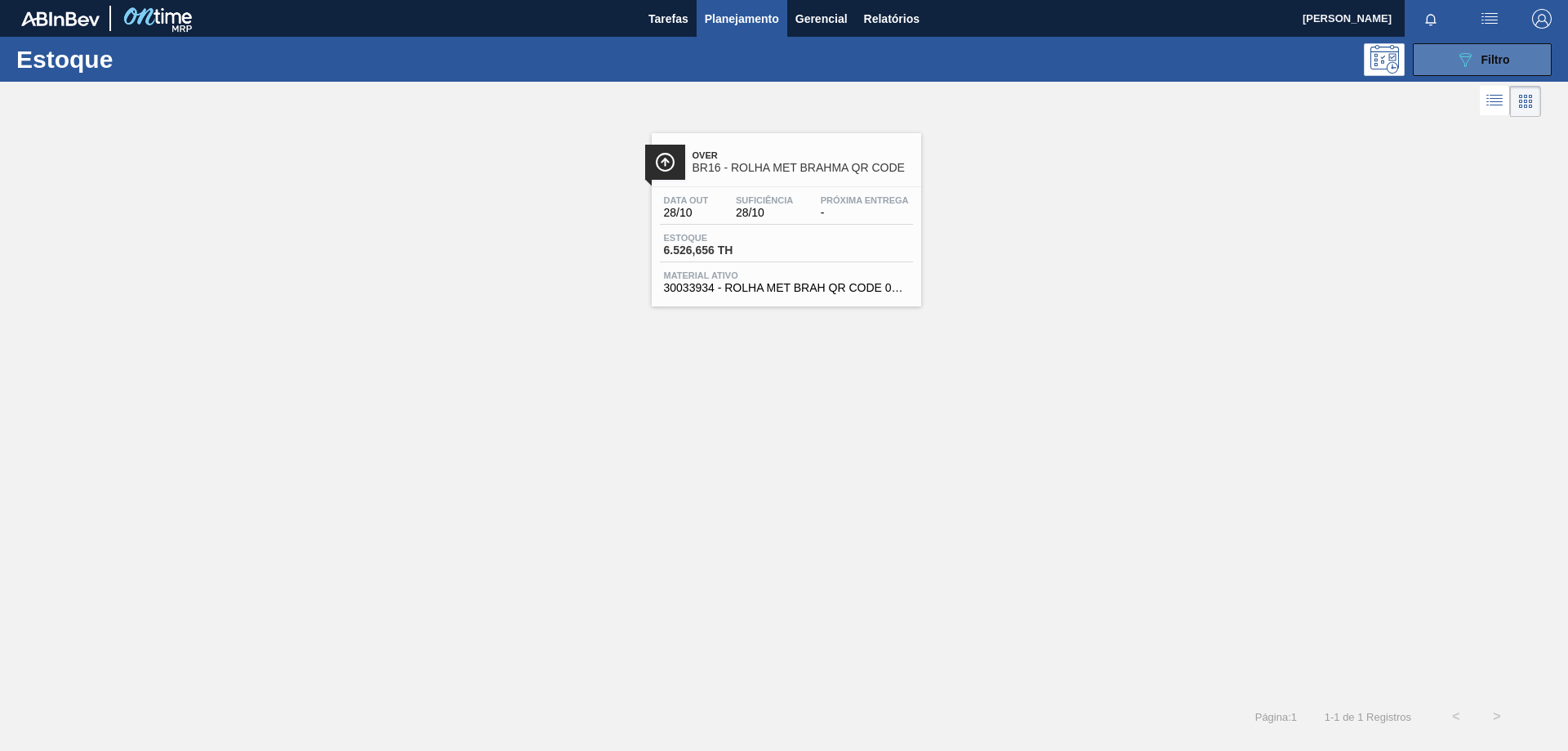
click at [1452, 53] on button "089F7B8B-B2A5-4AFE-B5C0-19BA573D28AC Filtro" at bounding box center [1482, 60] width 139 height 33
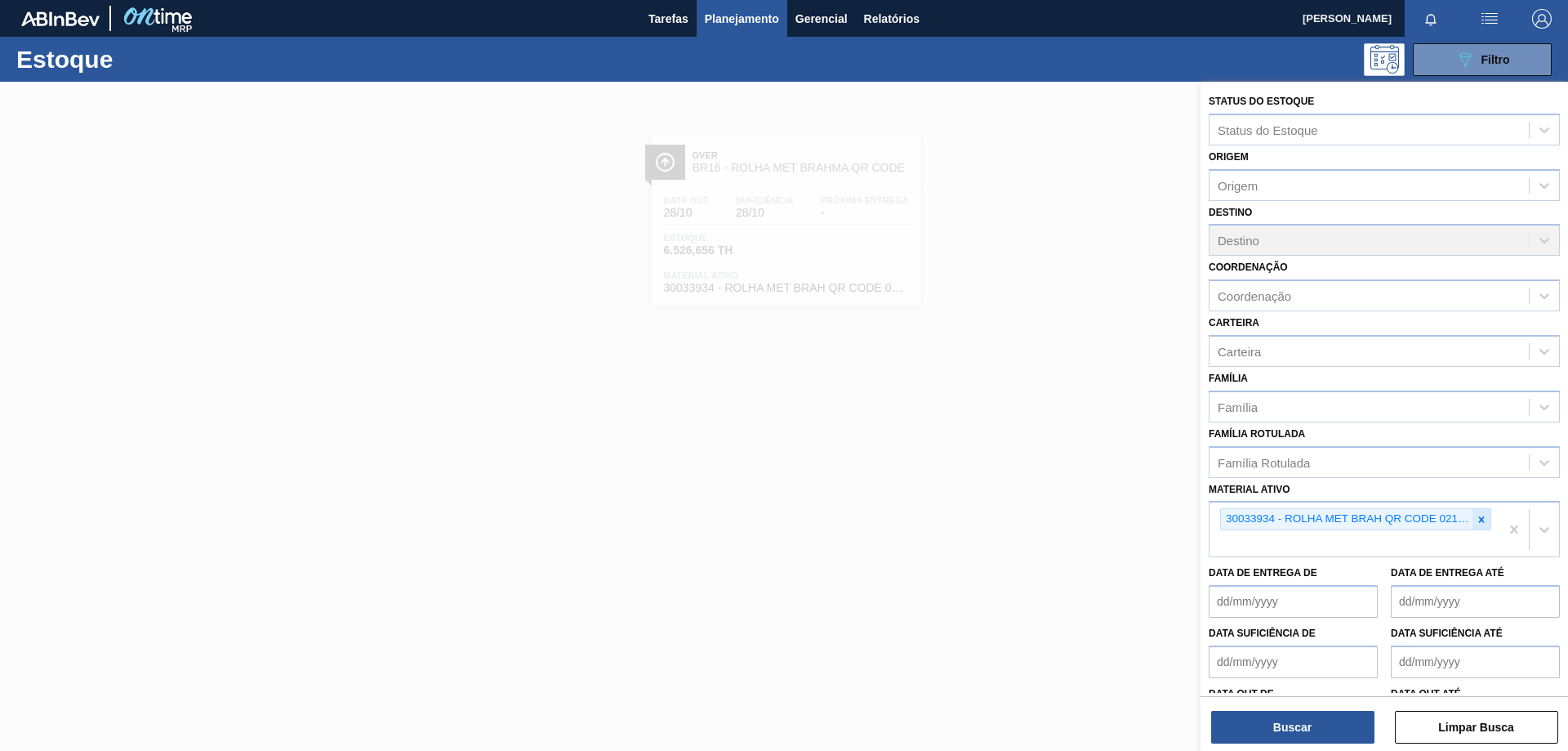
click at [1479, 517] on icon at bounding box center [1482, 519] width 6 height 6
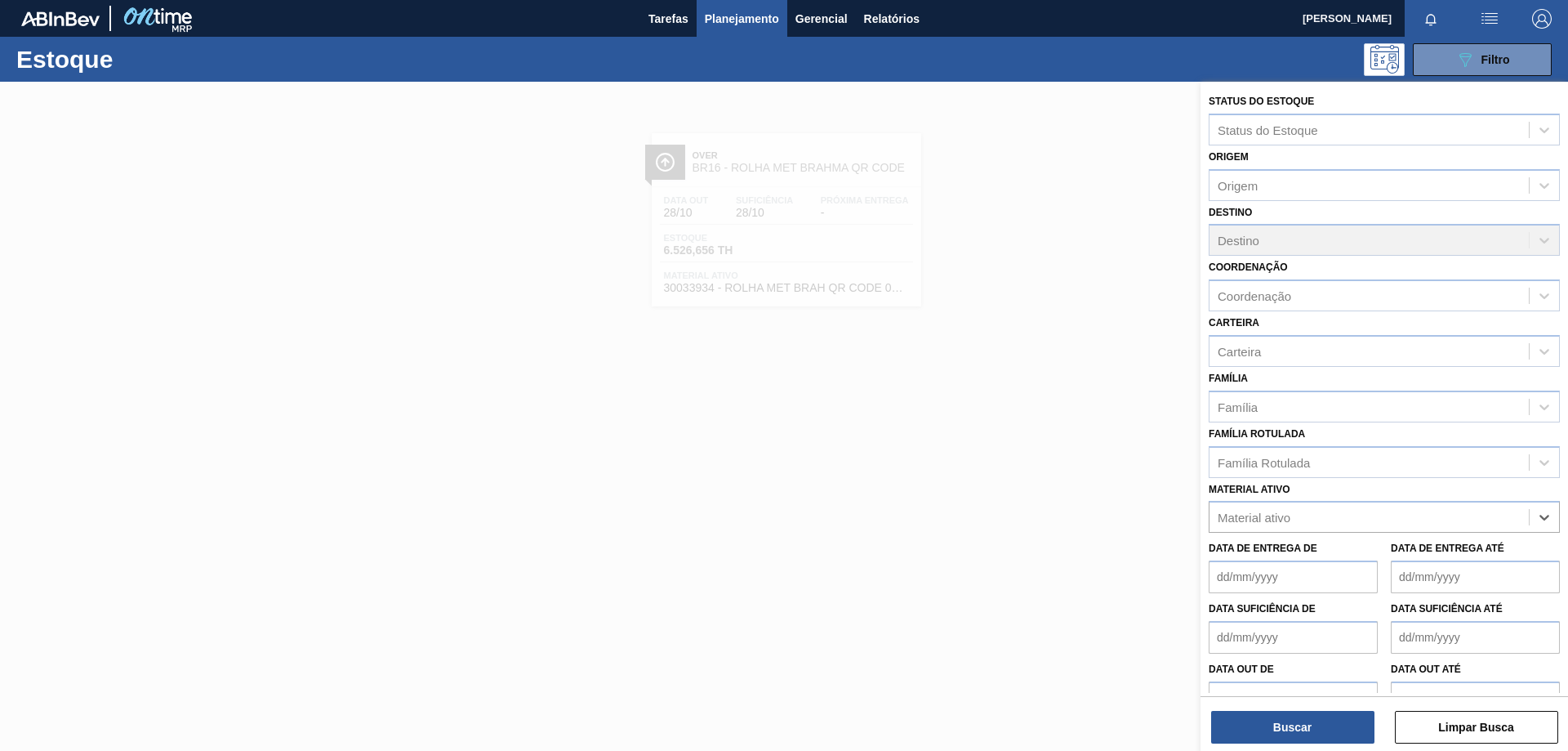
paste ativo "30002948"
type ativo "30002948"
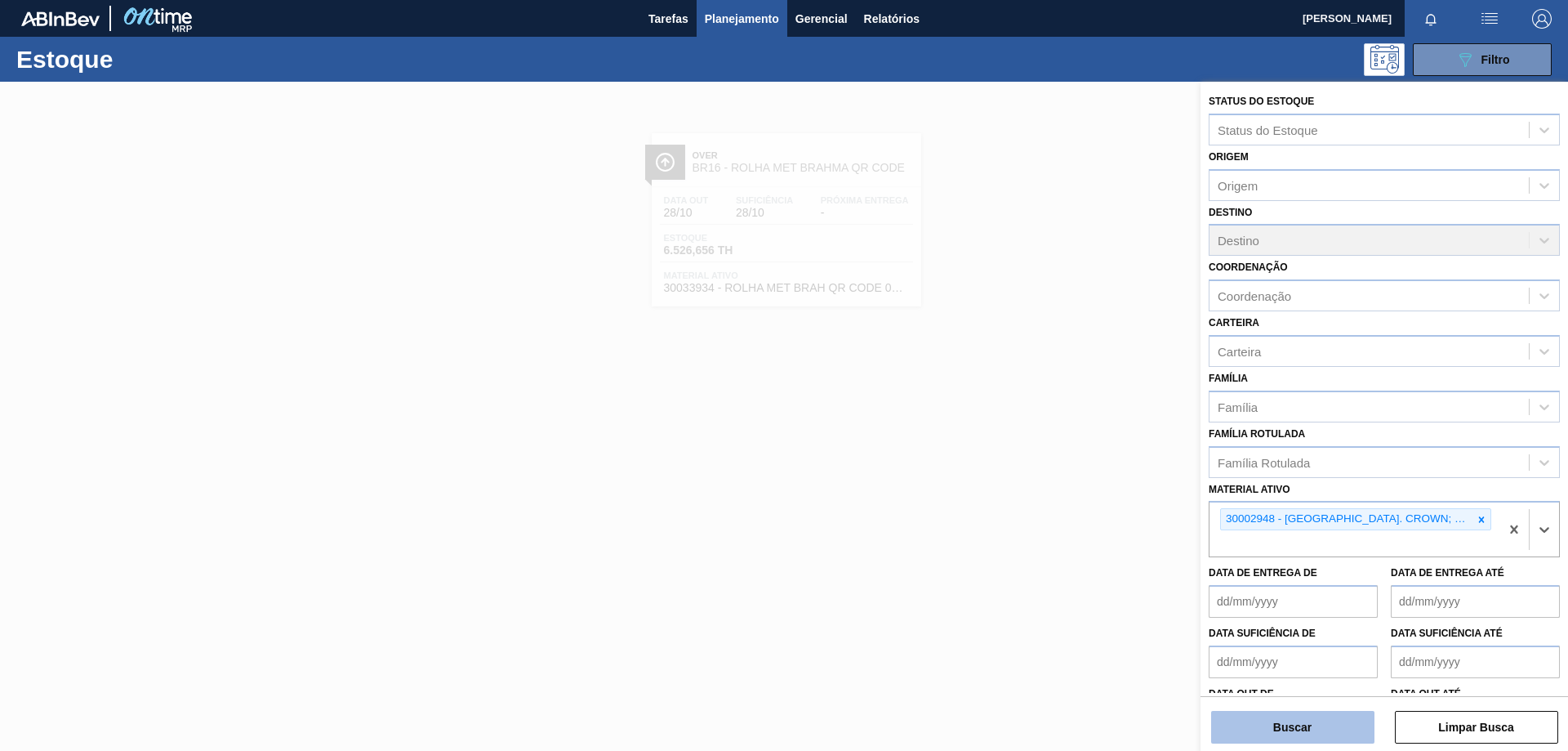
click at [1309, 727] on button "Buscar" at bounding box center [1293, 727] width 164 height 33
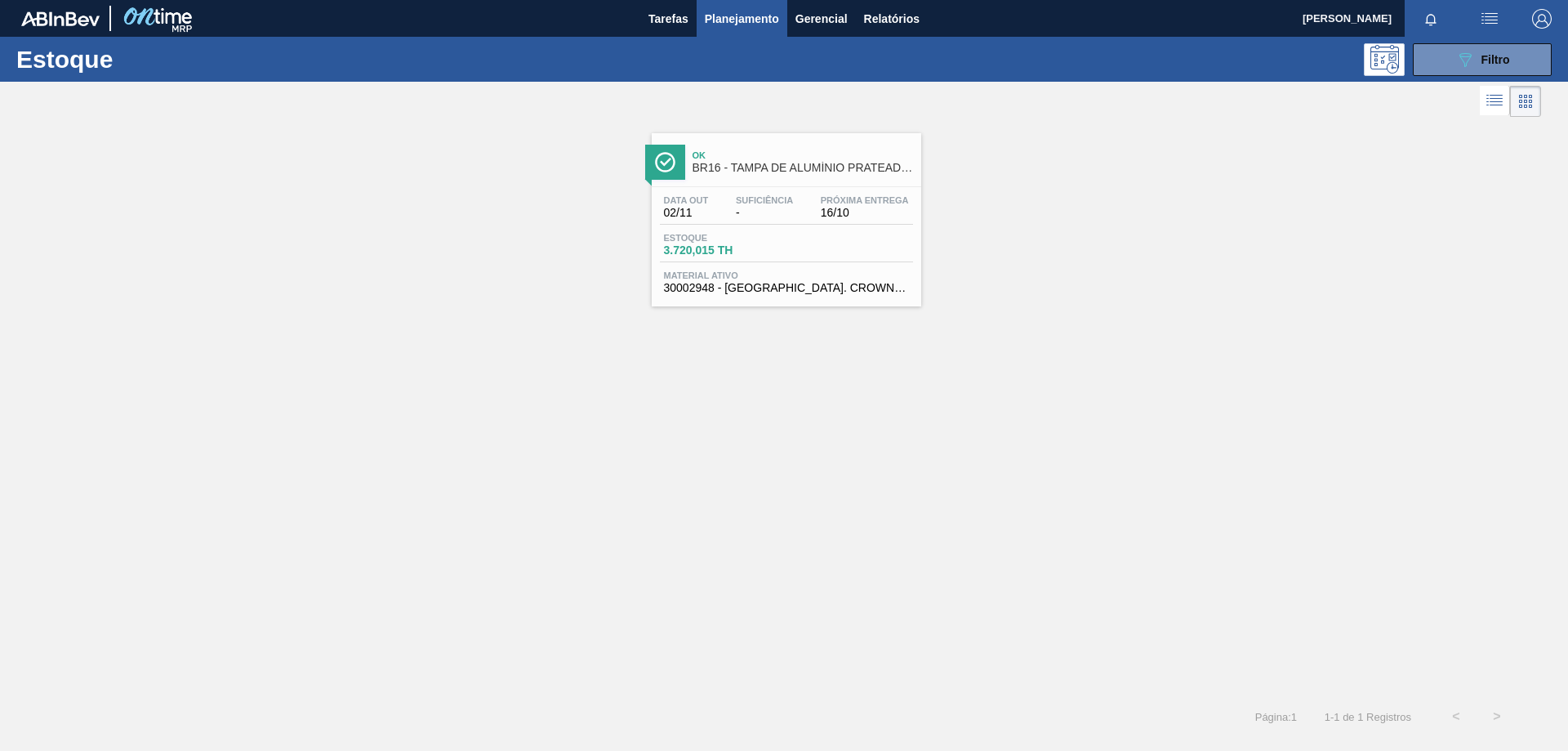
click at [898, 216] on span "16/10" at bounding box center [864, 212] width 88 height 12
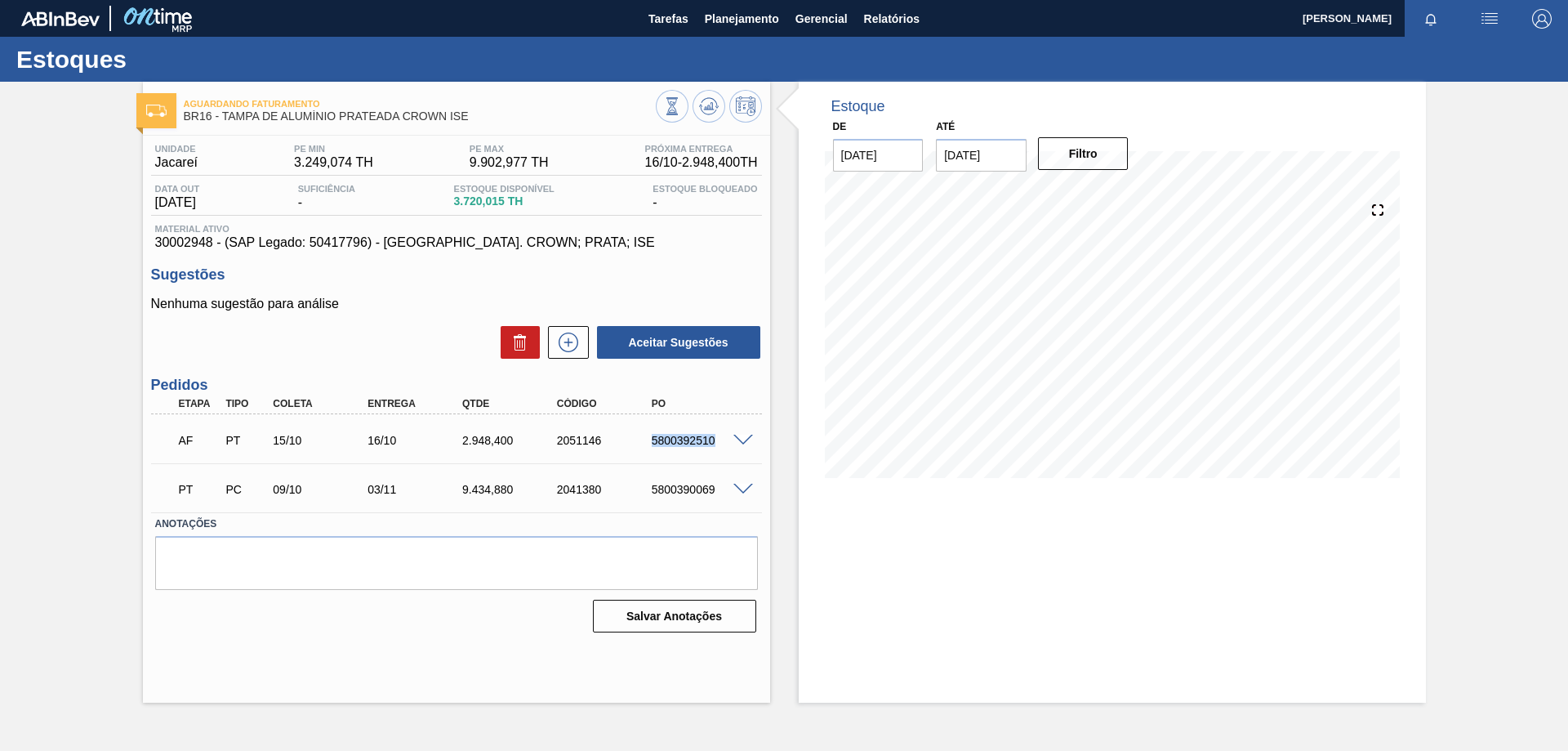
drag, startPoint x: 653, startPoint y: 444, endPoint x: 691, endPoint y: 432, distance: 39.8
click at [713, 436] on div "5800392510" at bounding box center [701, 440] width 106 height 13
copy div "5800392510"
click at [660, 446] on div "5800392510" at bounding box center [701, 440] width 106 height 13
drag, startPoint x: 651, startPoint y: 438, endPoint x: 713, endPoint y: 435, distance: 62.1
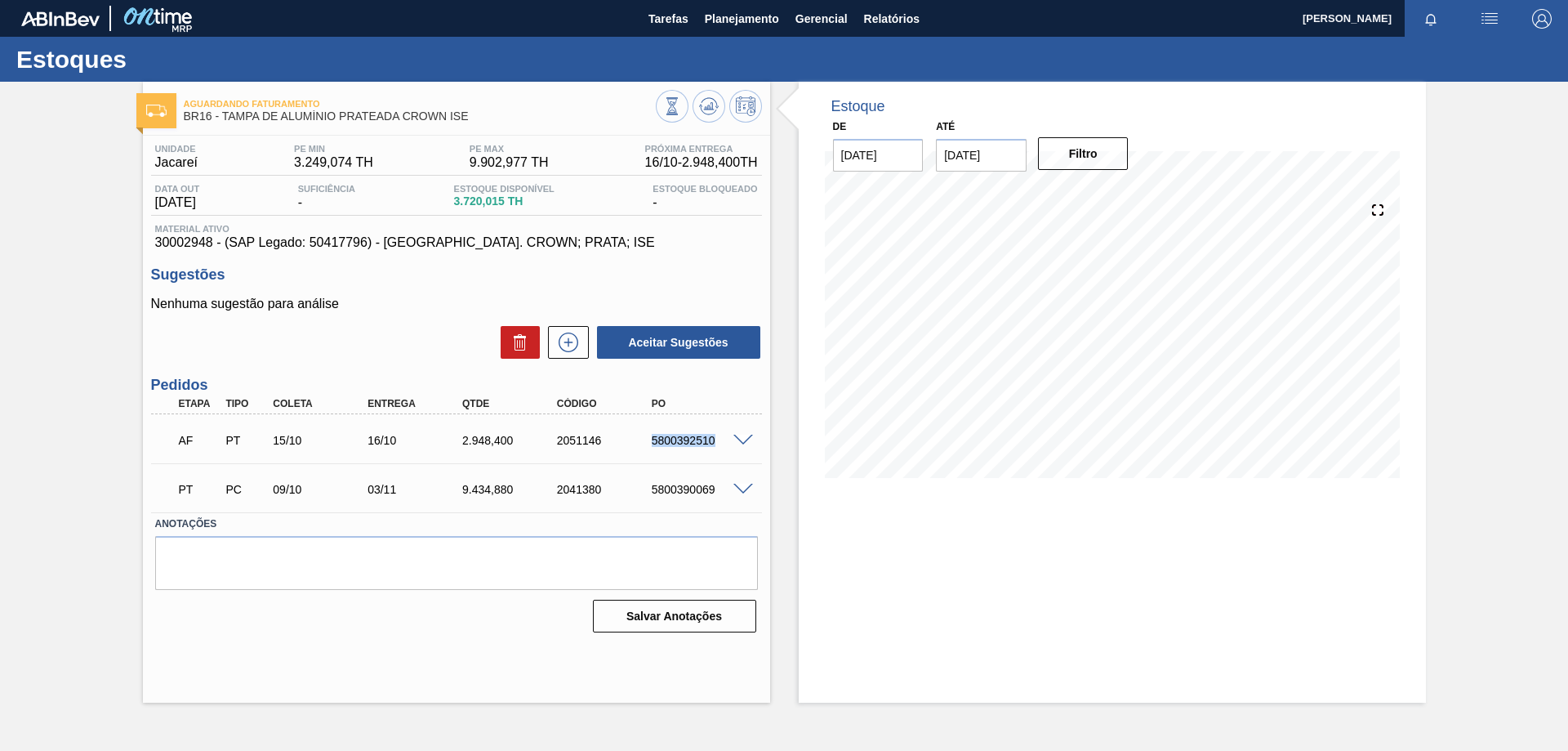
click at [713, 435] on div "5800392510" at bounding box center [701, 440] width 106 height 13
copy div "5800392510"
